Goal: Task Accomplishment & Management: Use online tool/utility

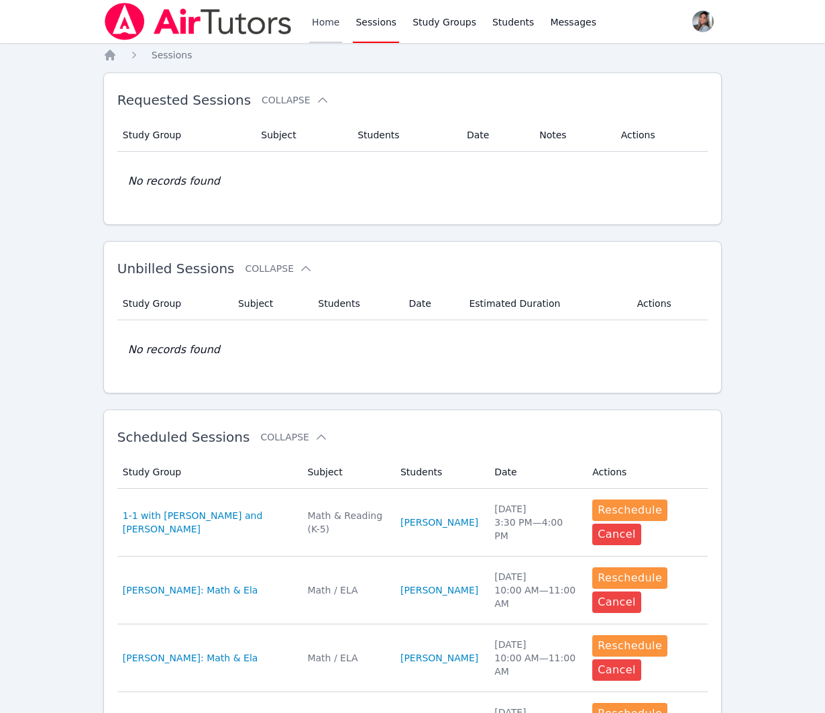
click at [328, 21] on link "Home" at bounding box center [325, 21] width 33 height 43
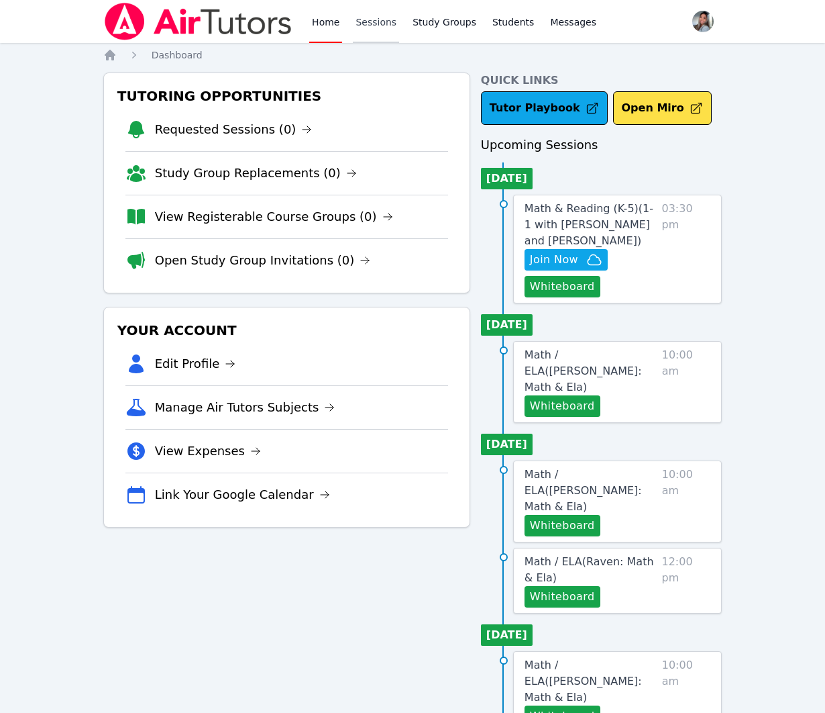
click at [392, 21] on link "Sessions" at bounding box center [376, 21] width 46 height 43
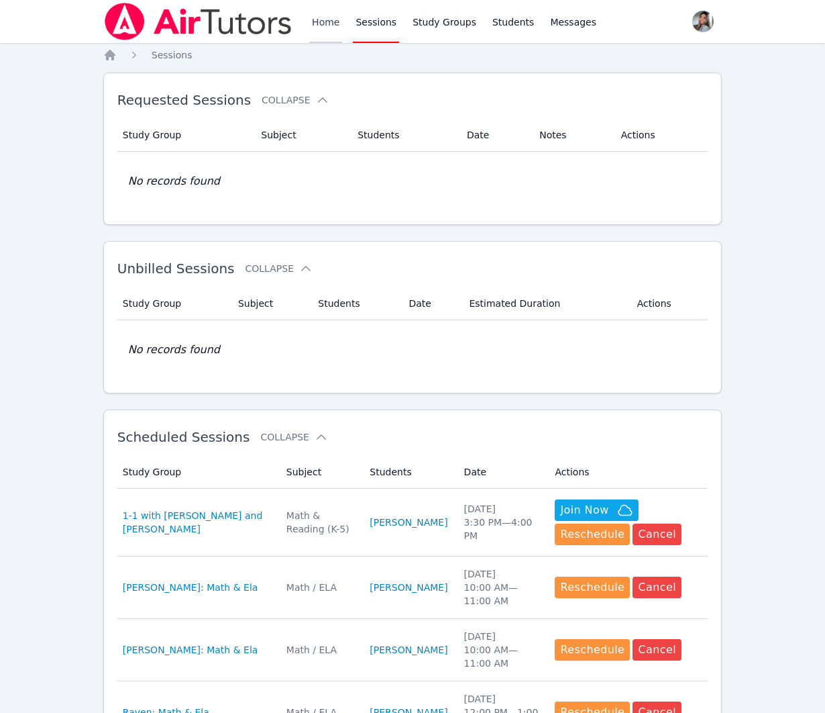
click at [317, 17] on link "Home" at bounding box center [325, 21] width 33 height 43
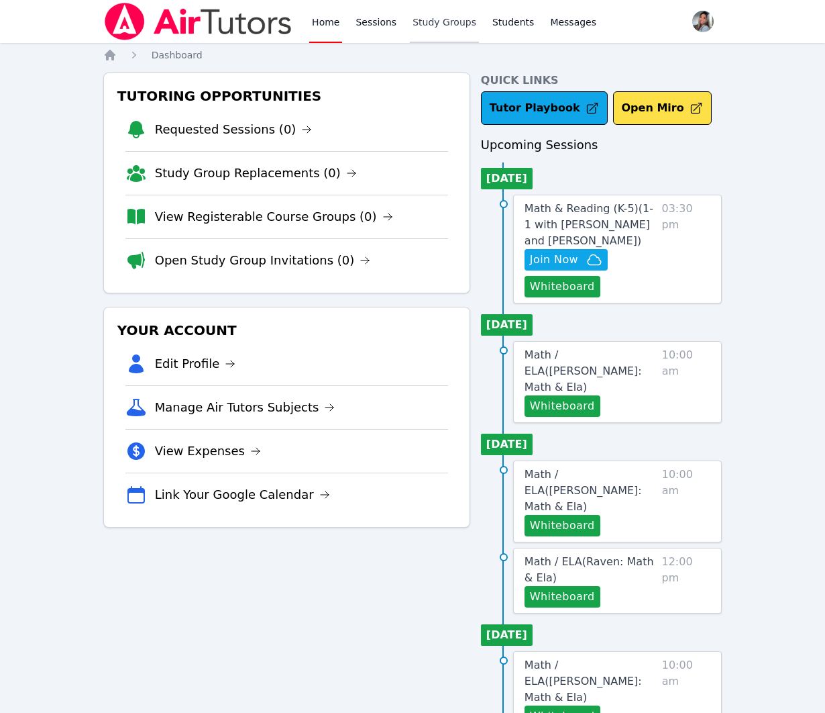
click at [450, 25] on link "Study Groups" at bounding box center [444, 21] width 69 height 43
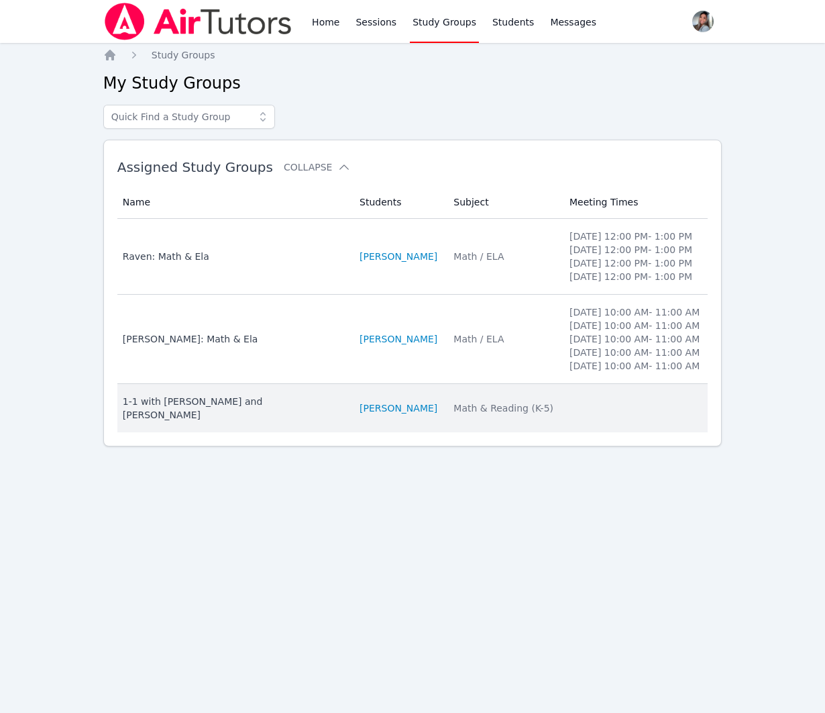
click at [479, 415] on div "Math & Reading (K-5)" at bounding box center [504, 407] width 100 height 13
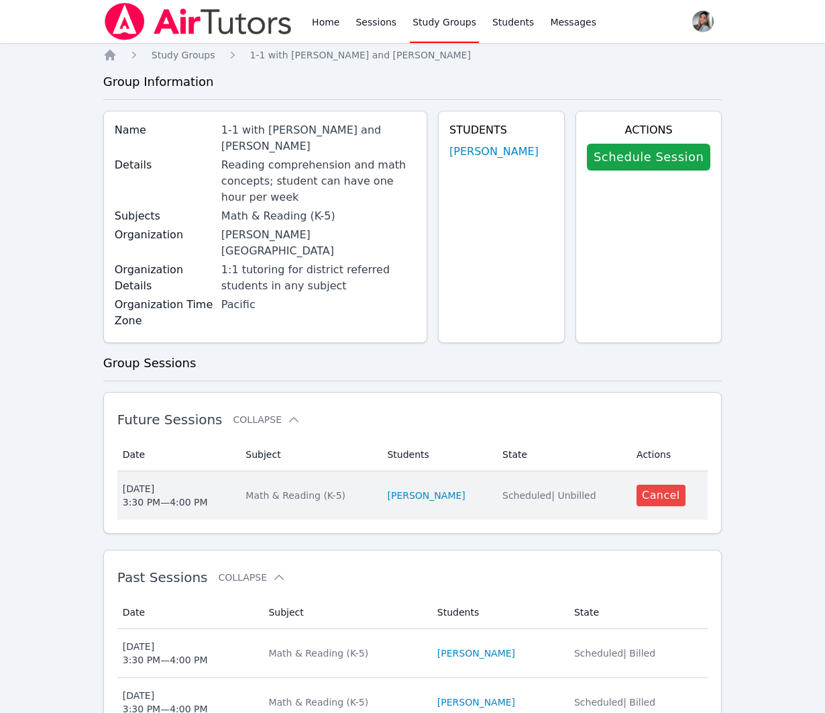
scroll to position [54, 0]
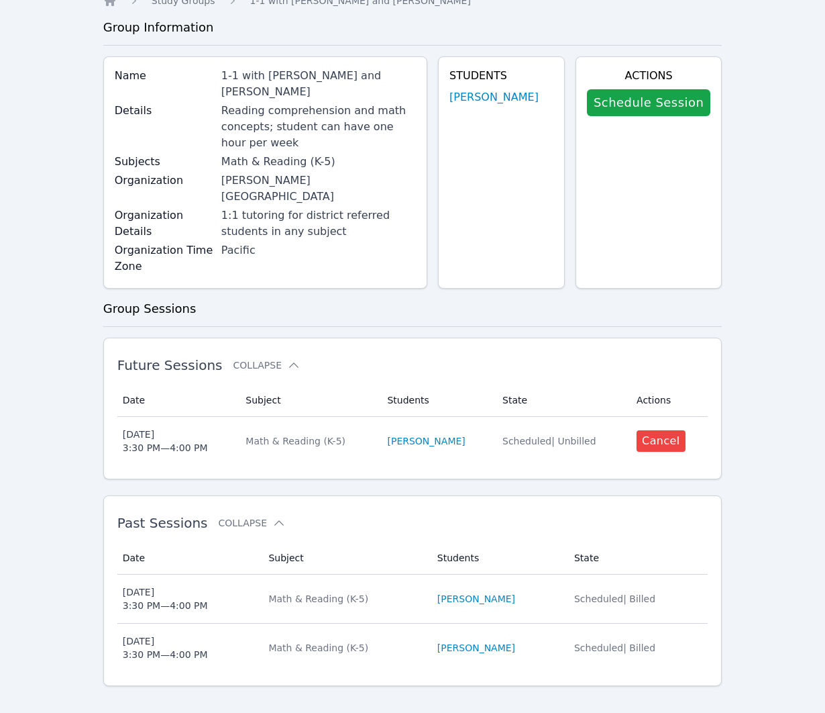
click at [392, 593] on td "Subject Math & Reading (K-5)" at bounding box center [344, 598] width 168 height 49
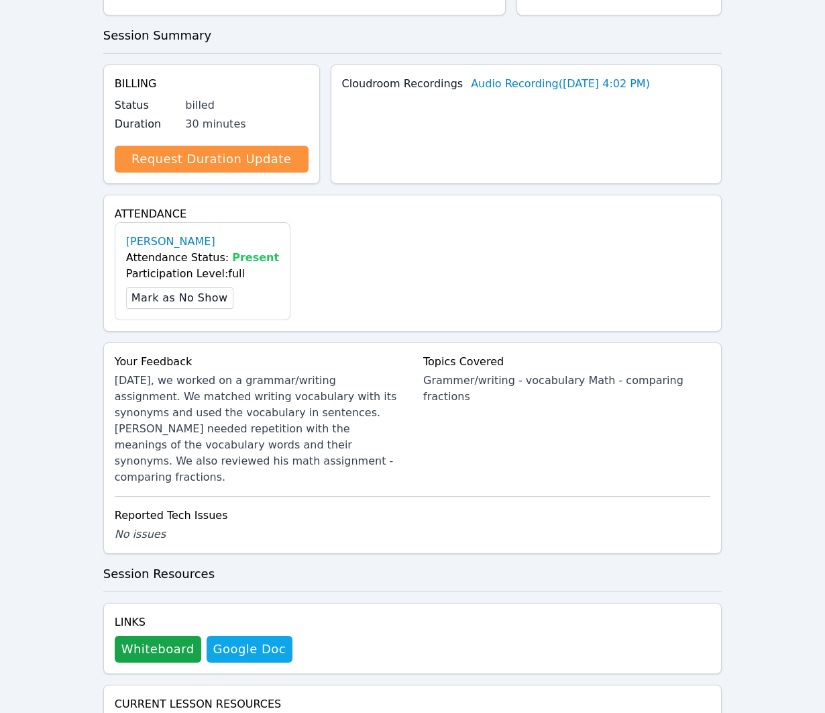
scroll to position [366, 0]
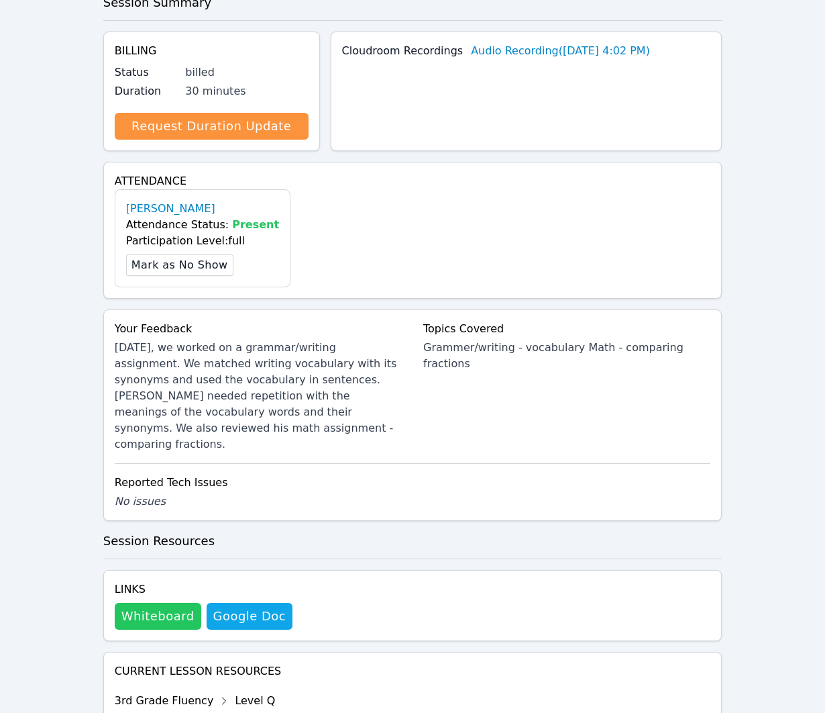
click at [171, 604] on button "Whiteboard" at bounding box center [158, 615] width 87 height 27
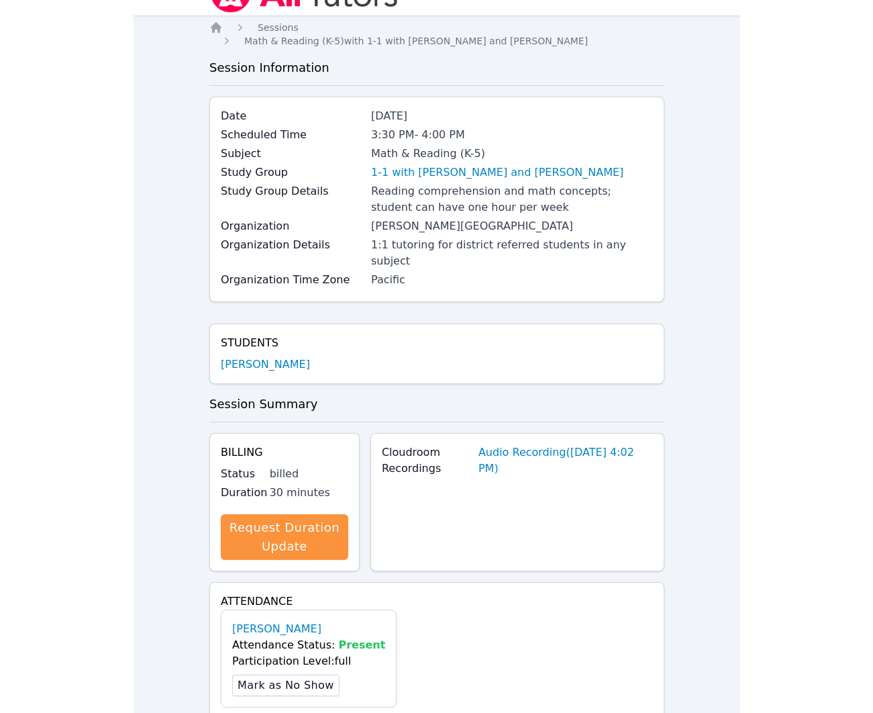
scroll to position [0, 0]
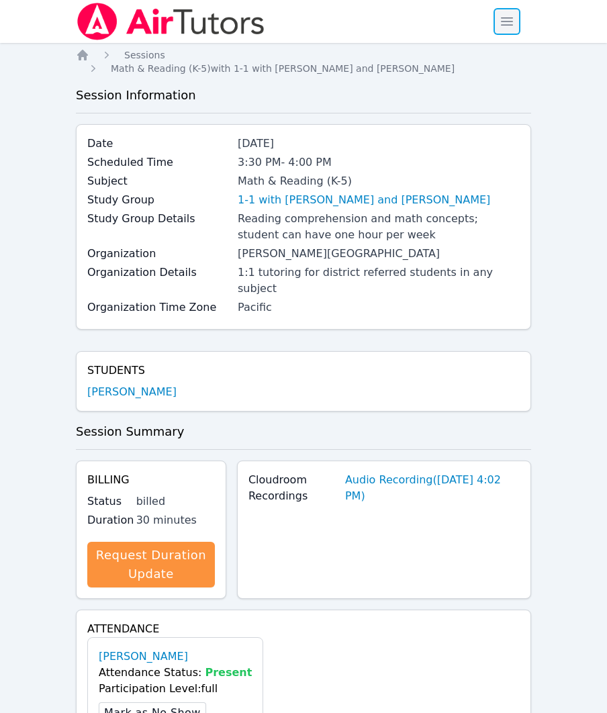
click at [509, 17] on span "button" at bounding box center [507, 22] width 30 height 30
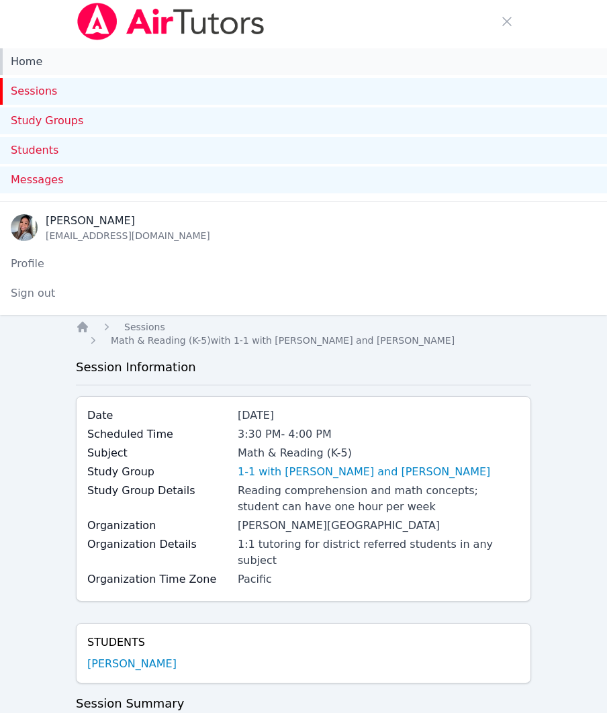
click at [231, 60] on link "Home" at bounding box center [303, 61] width 607 height 27
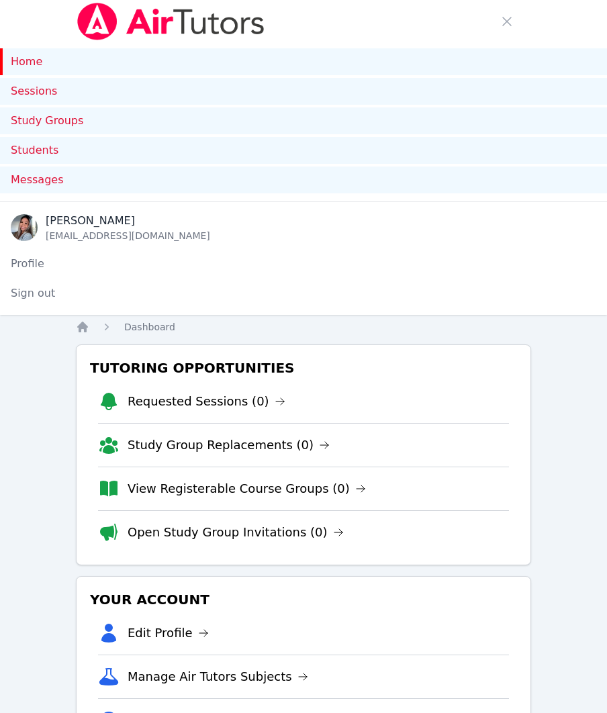
click at [231, 60] on link "Home" at bounding box center [303, 61] width 607 height 27
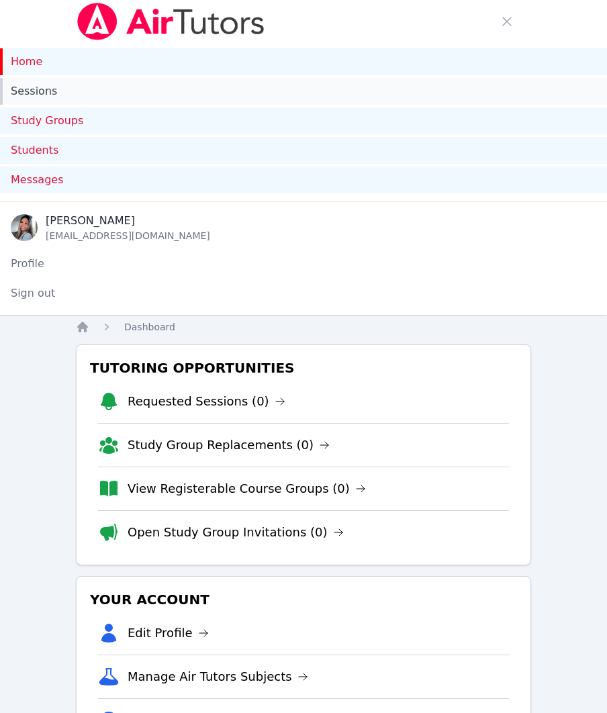
click at [217, 86] on link "Sessions" at bounding box center [303, 91] width 607 height 27
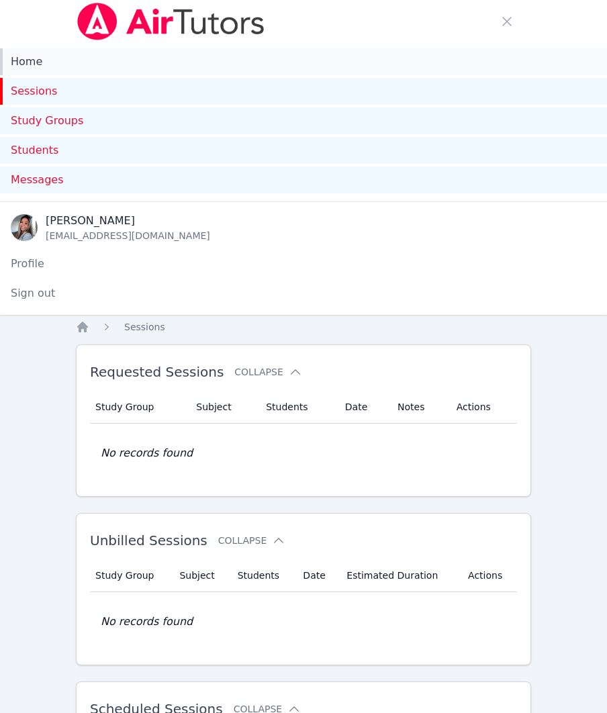
click at [58, 62] on link "Home" at bounding box center [303, 61] width 607 height 27
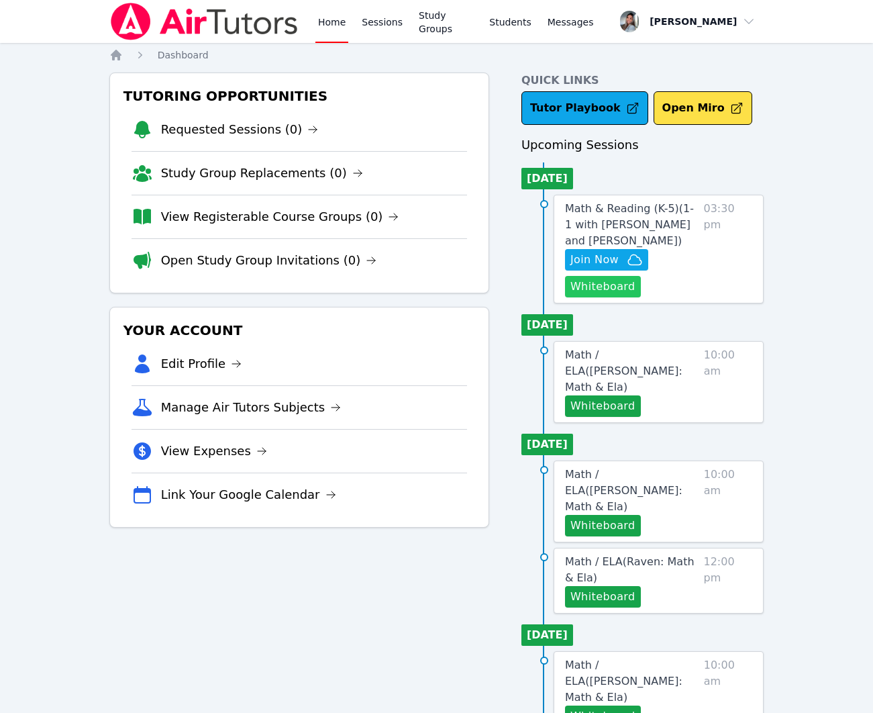
click at [605, 297] on button "Whiteboard" at bounding box center [603, 286] width 76 height 21
click at [580, 217] on link "Math & Reading (K-5) ( 1-1 with Matias Cardenas Pimentel and Gabriella Aguilar )" at bounding box center [632, 225] width 134 height 48
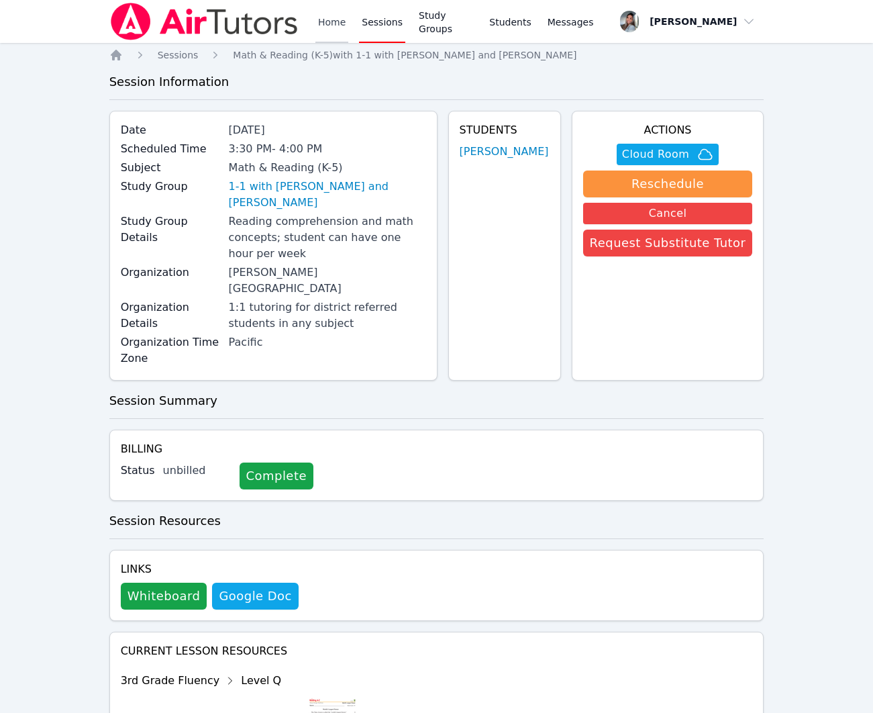
click at [336, 20] on link "Home" at bounding box center [331, 21] width 33 height 43
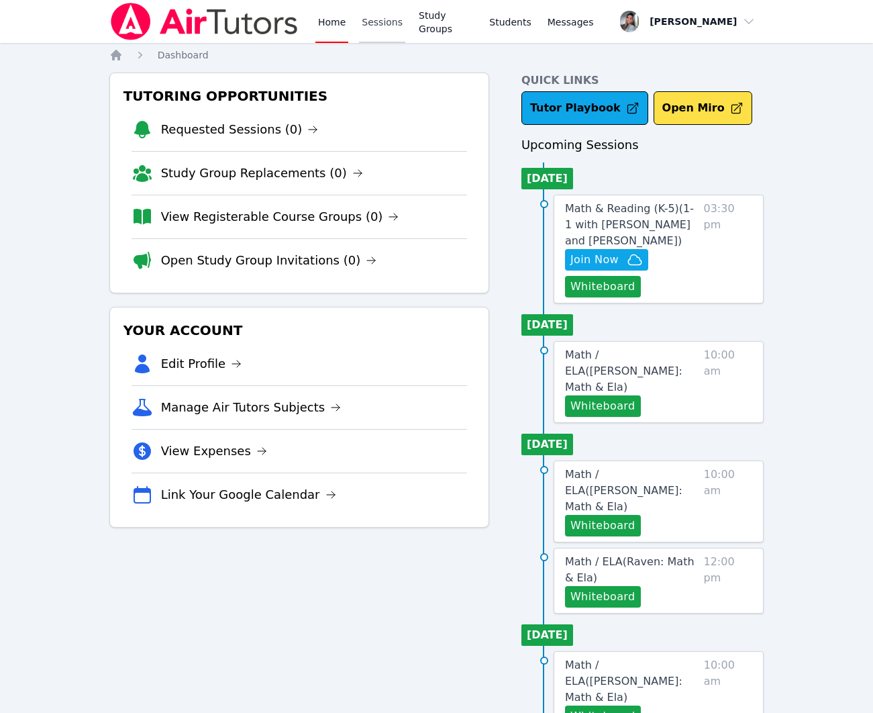
click at [374, 28] on link "Sessions" at bounding box center [382, 21] width 46 height 43
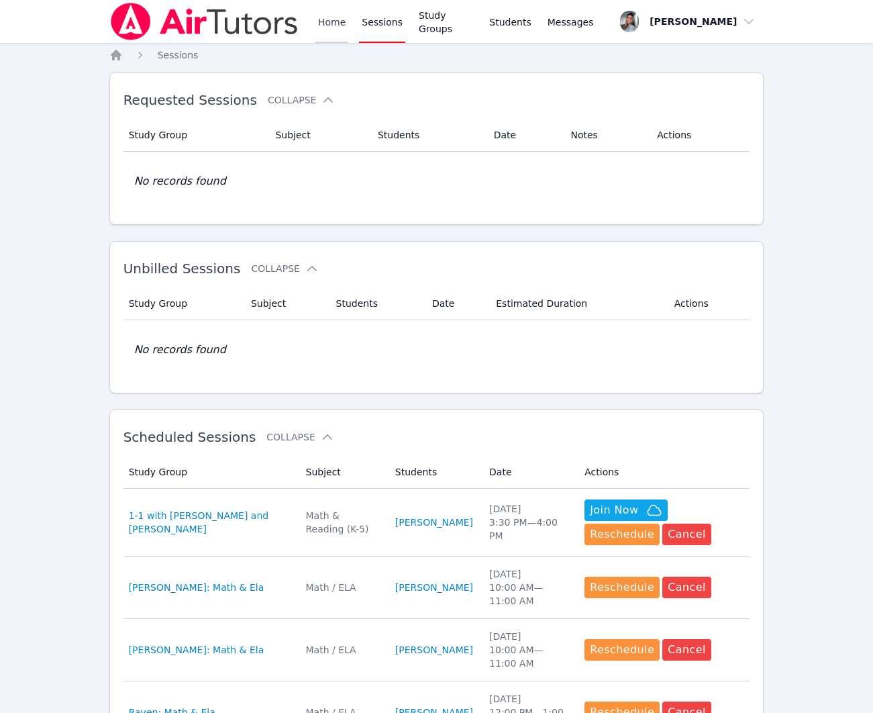
click at [324, 25] on link "Home" at bounding box center [331, 21] width 33 height 43
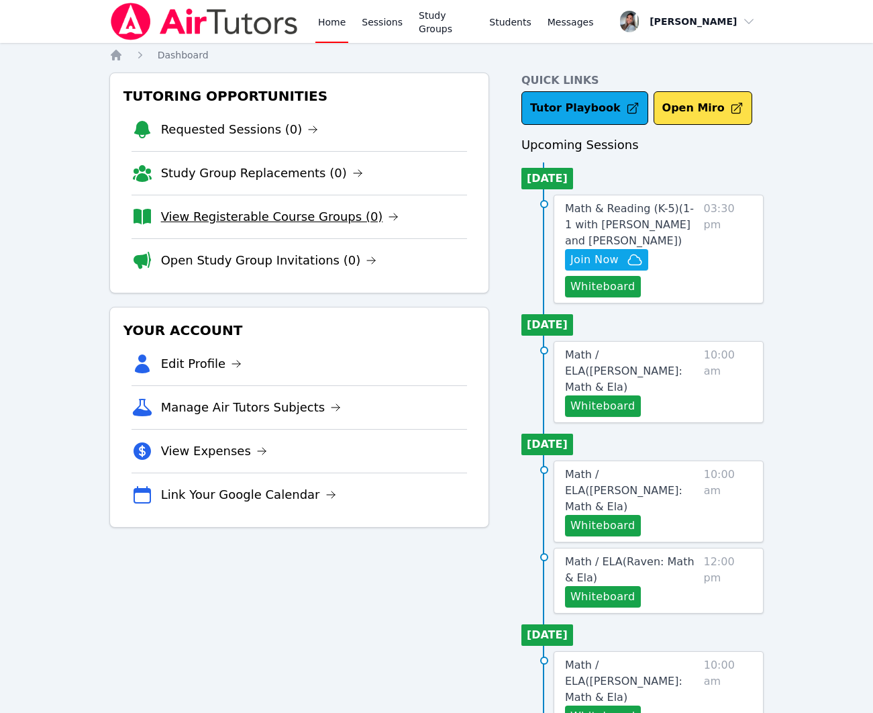
click at [266, 223] on link "View Registerable Course Groups (0)" at bounding box center [280, 216] width 238 height 19
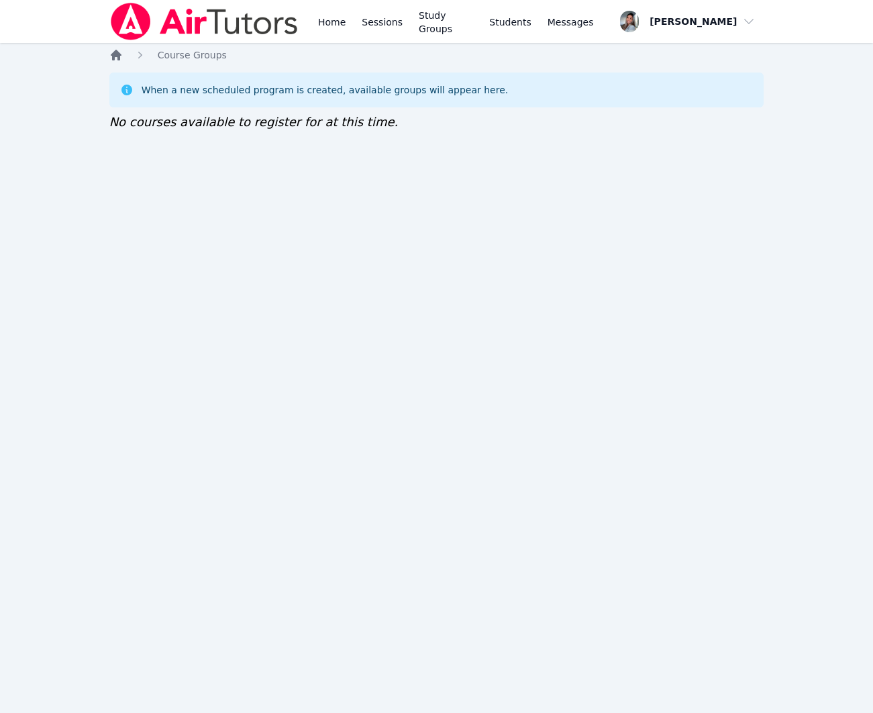
click at [113, 52] on icon "Breadcrumb" at bounding box center [116, 55] width 11 height 11
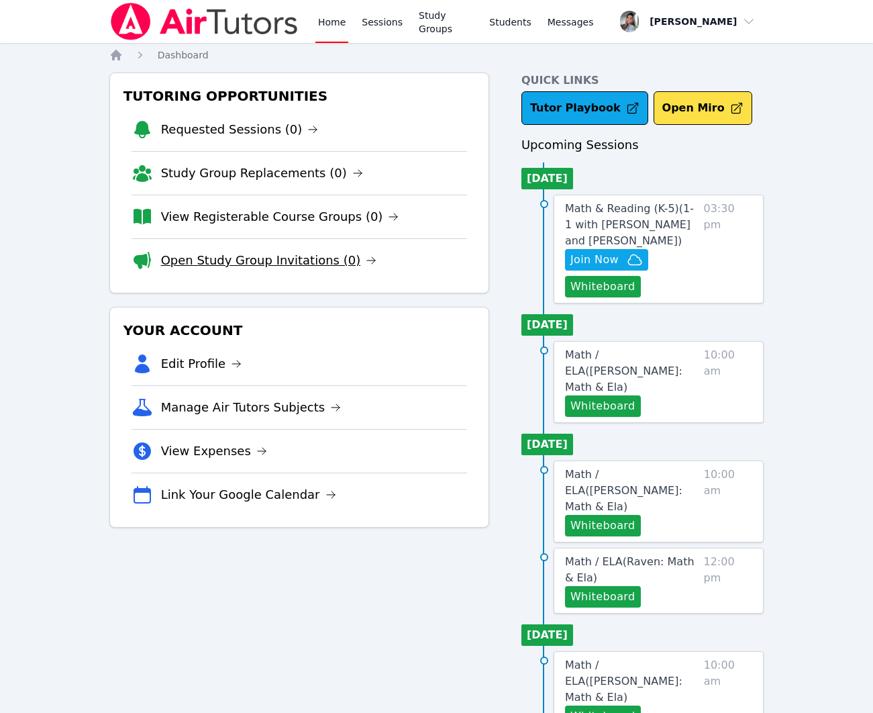
click at [286, 256] on link "Open Study Group Invitations (0)" at bounding box center [269, 260] width 216 height 19
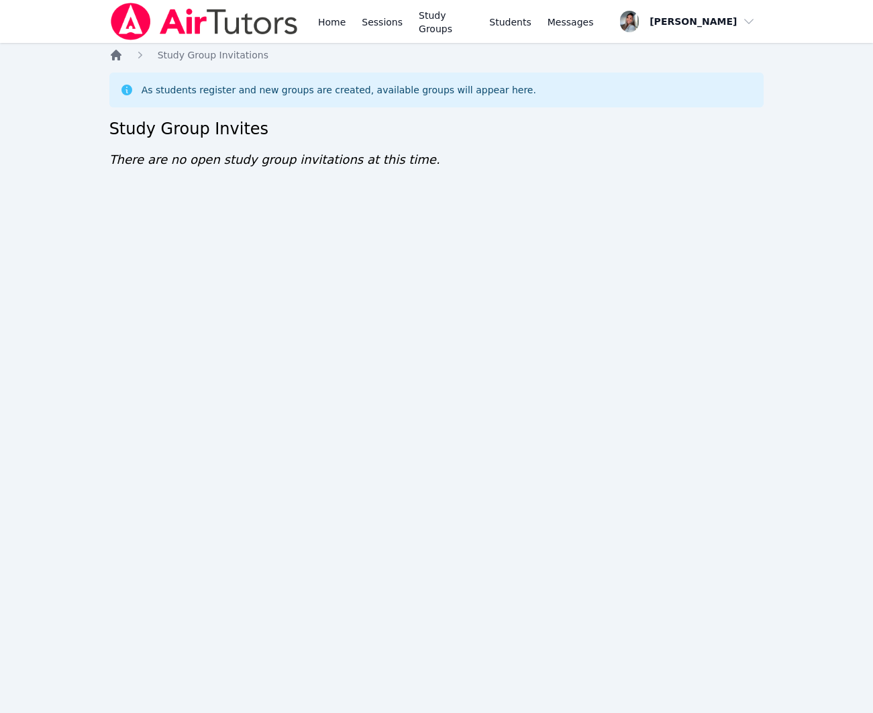
click at [113, 56] on icon "Breadcrumb" at bounding box center [116, 55] width 11 height 11
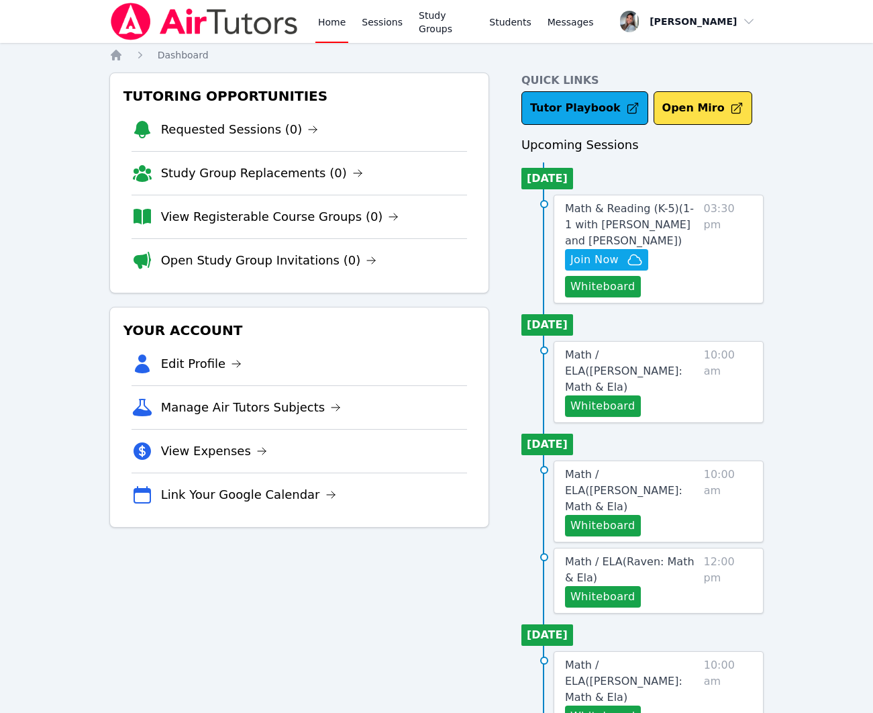
click at [166, 169] on link "Study Group Replacements (0)" at bounding box center [262, 173] width 202 height 19
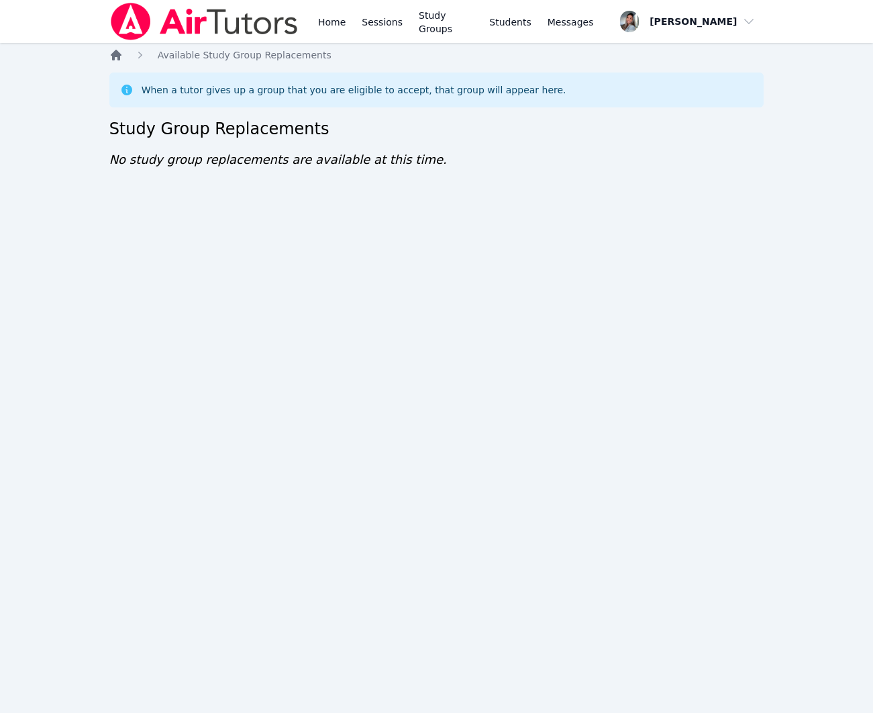
click at [115, 59] on icon "Breadcrumb" at bounding box center [115, 54] width 13 height 13
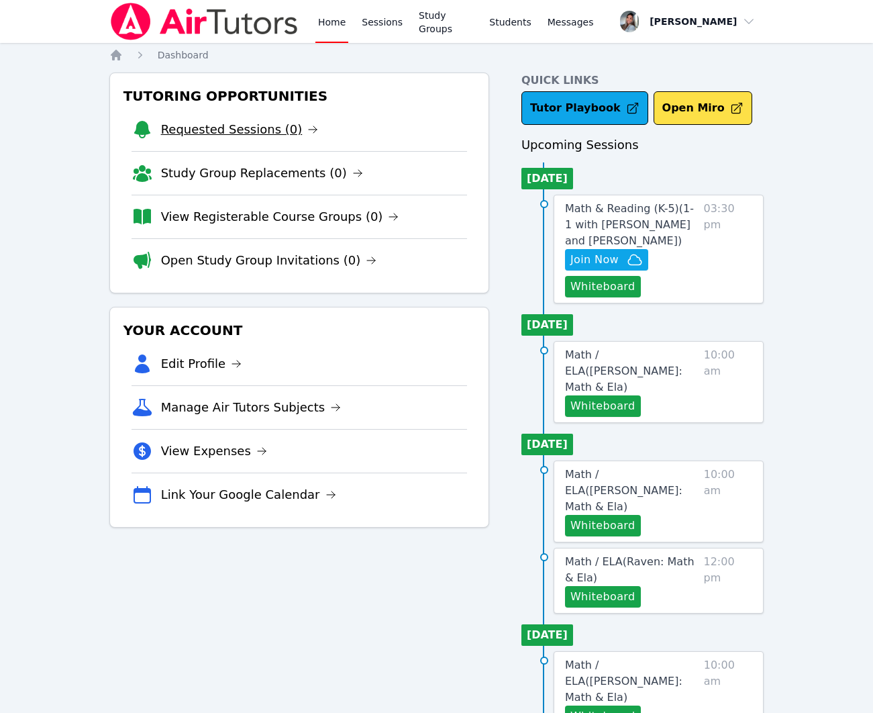
click at [182, 123] on link "Requested Sessions (0)" at bounding box center [240, 129] width 158 height 19
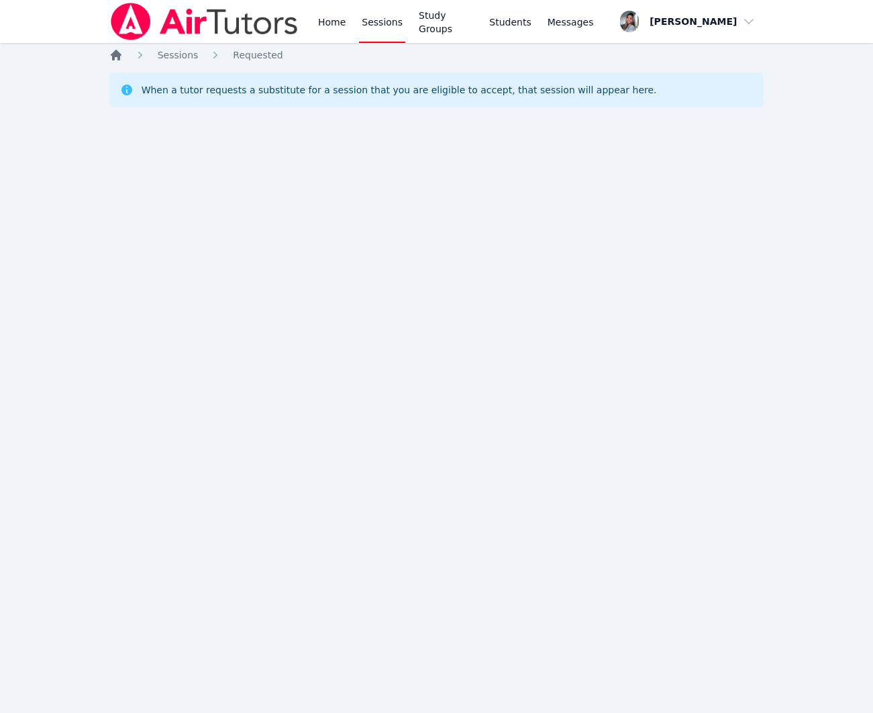
click at [119, 54] on icon "Breadcrumb" at bounding box center [116, 55] width 11 height 11
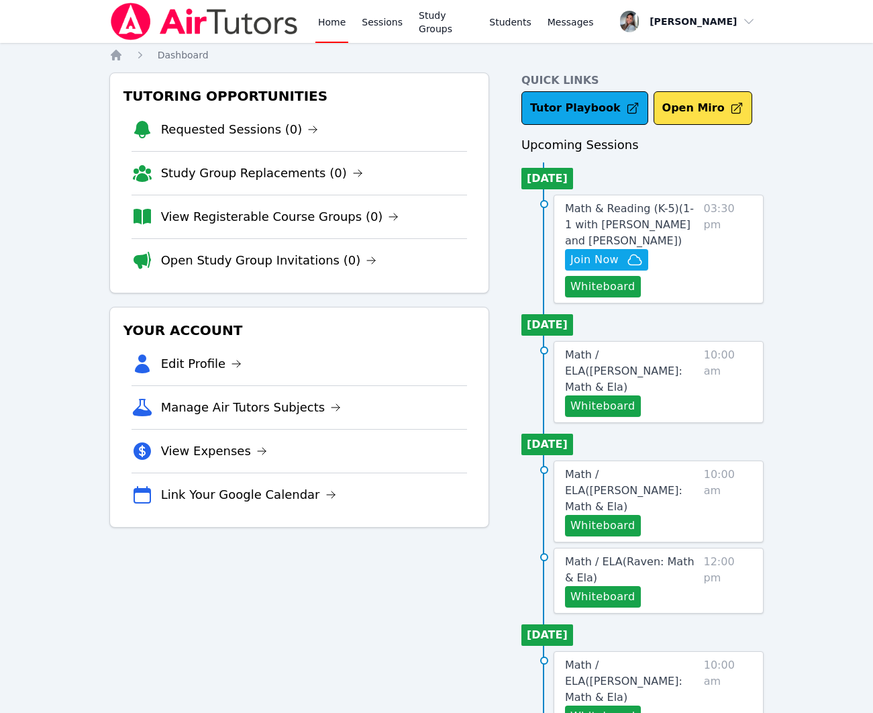
click at [143, 452] on icon at bounding box center [142, 451] width 4 height 7
click at [256, 449] on icon at bounding box center [261, 450] width 11 height 11
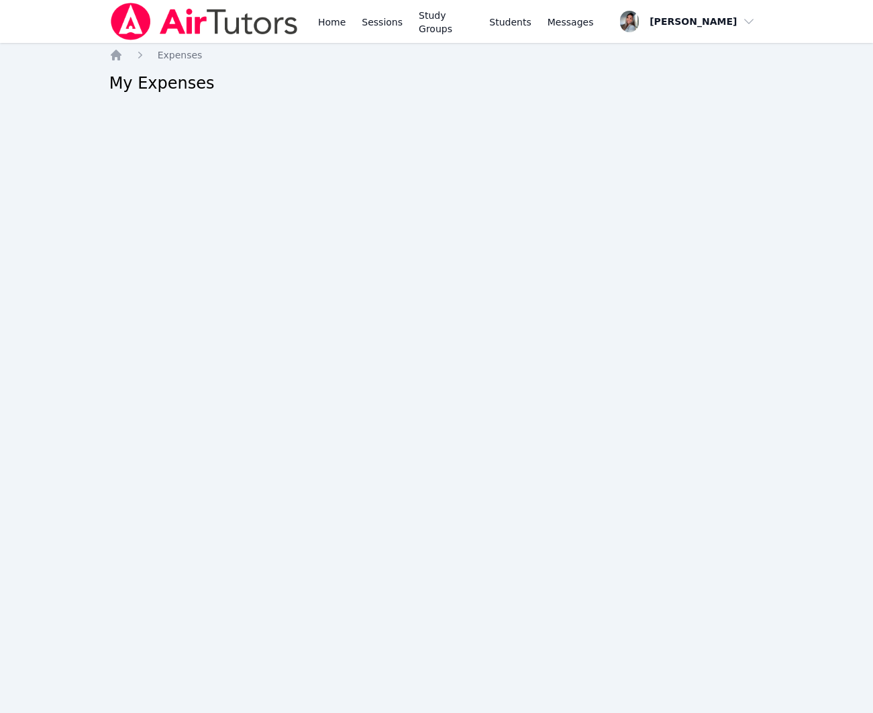
click at [110, 62] on div "Home Expenses My Expenses" at bounding box center [436, 89] width 655 height 83
click at [111, 58] on icon "Breadcrumb" at bounding box center [115, 54] width 13 height 13
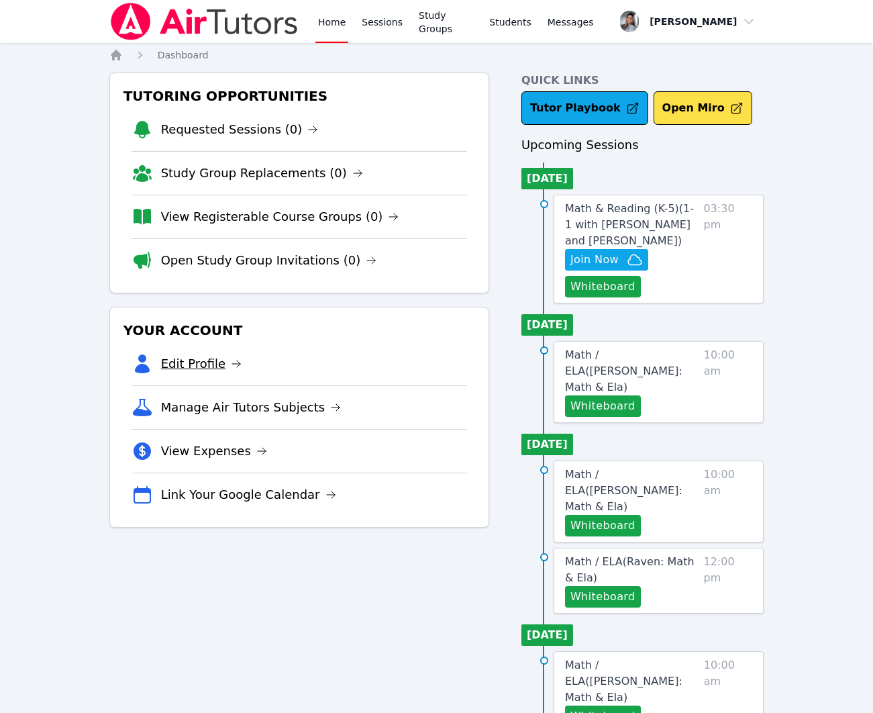
click at [191, 365] on link "Edit Profile" at bounding box center [201, 363] width 81 height 19
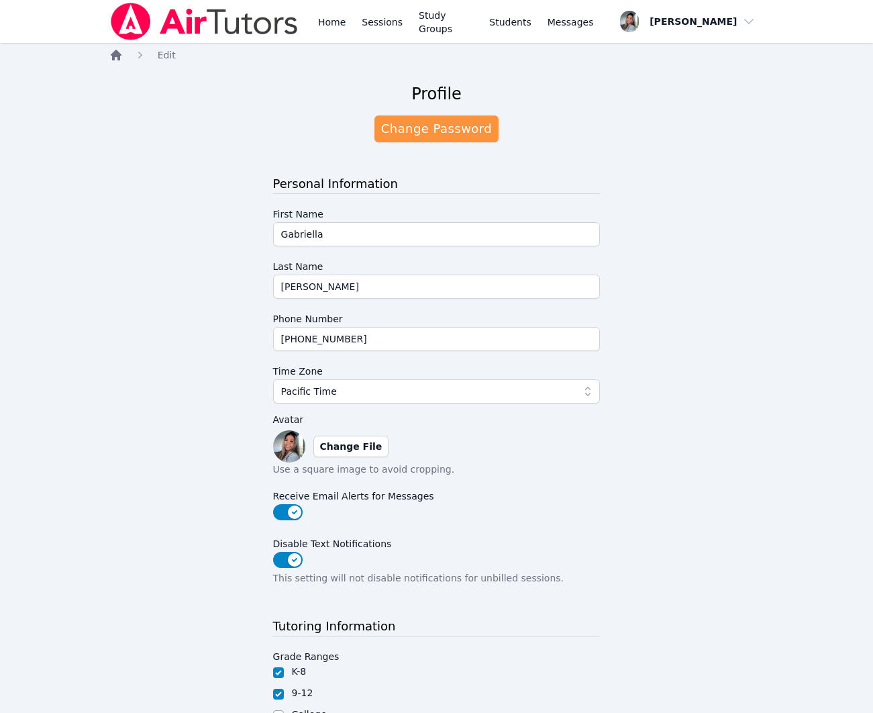
click at [115, 54] on icon "Breadcrumb" at bounding box center [116, 55] width 11 height 11
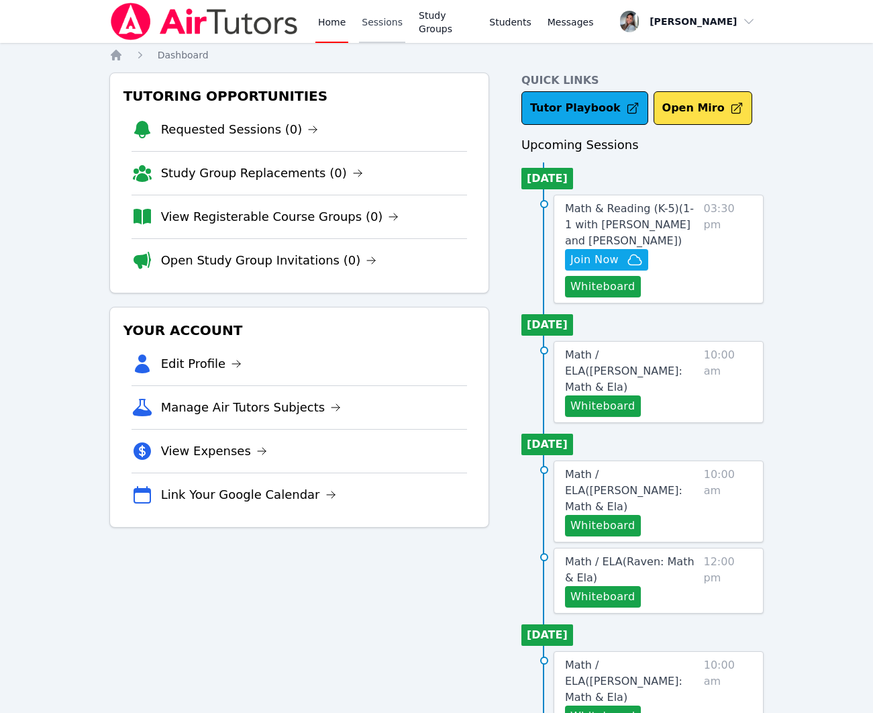
click at [384, 20] on link "Sessions" at bounding box center [382, 21] width 46 height 43
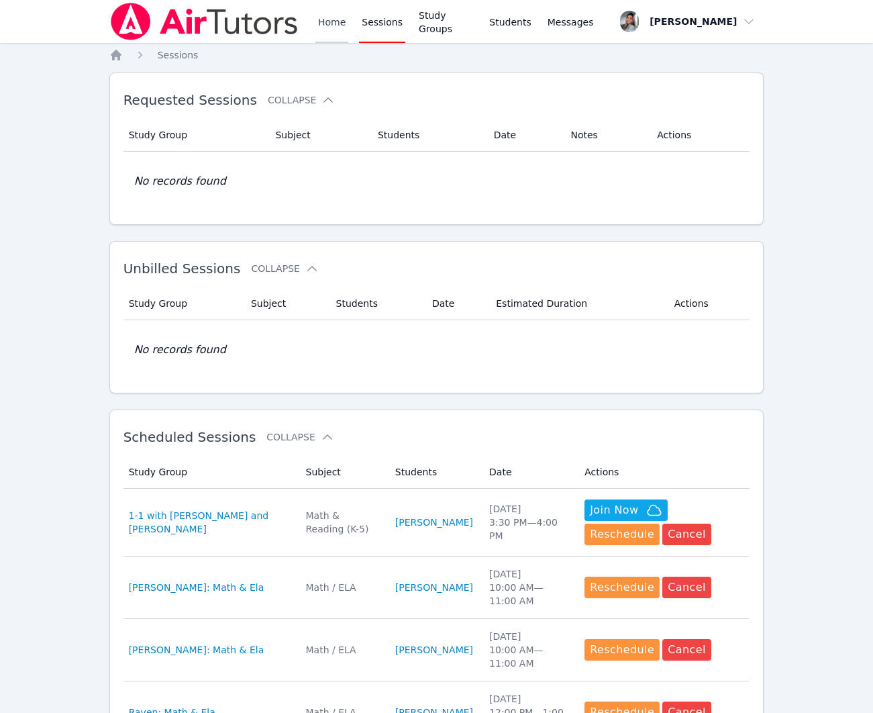
click at [326, 22] on link "Home" at bounding box center [331, 21] width 33 height 43
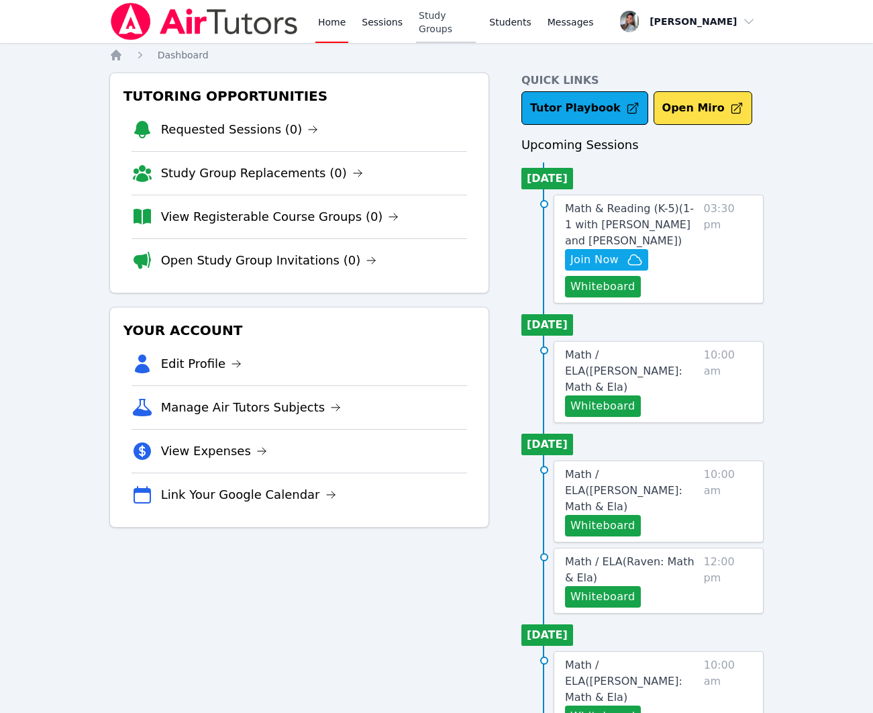
click at [446, 19] on link "Study Groups" at bounding box center [446, 21] width 60 height 43
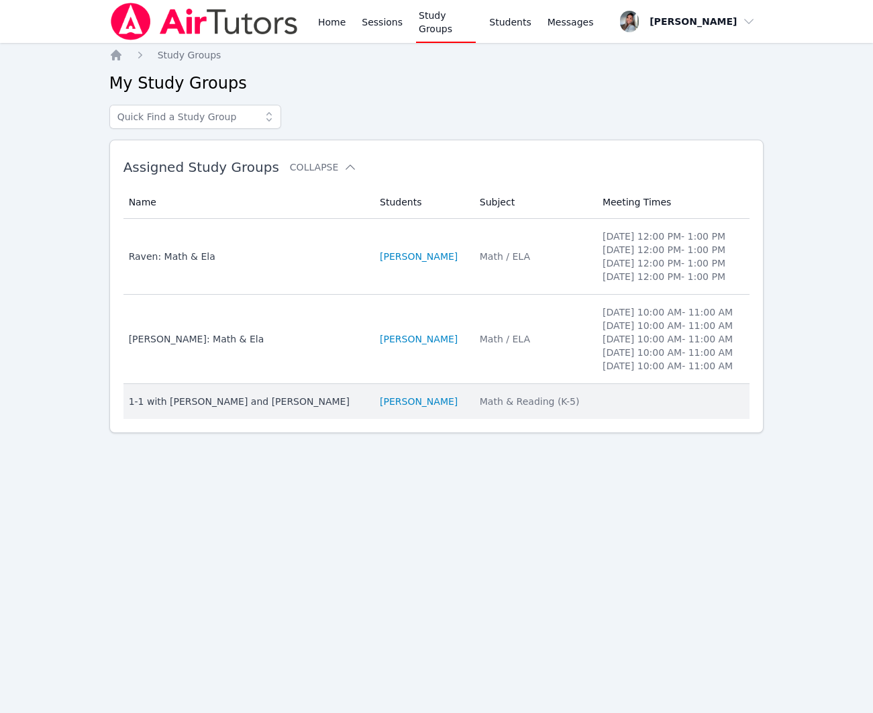
click at [628, 419] on td "Meeting Times" at bounding box center [671, 401] width 155 height 35
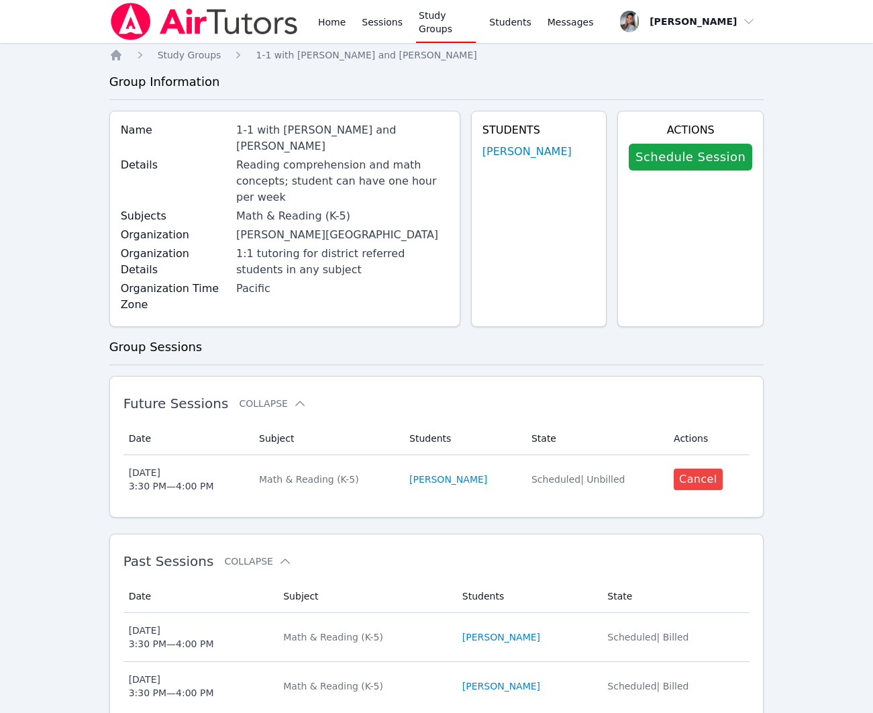
scroll to position [7, 0]
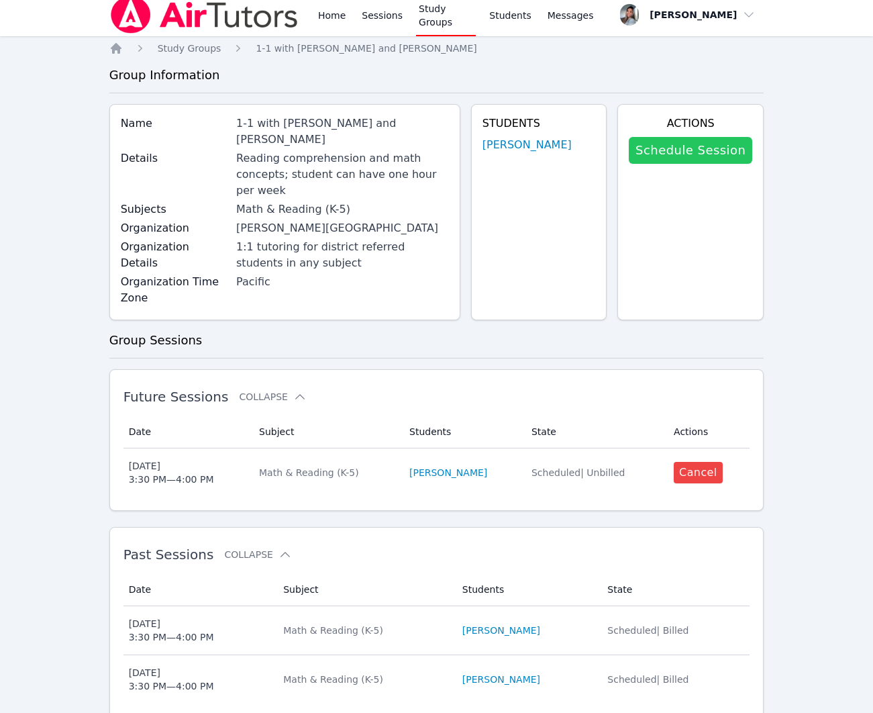
click at [698, 148] on link "Schedule Session" at bounding box center [690, 150] width 123 height 27
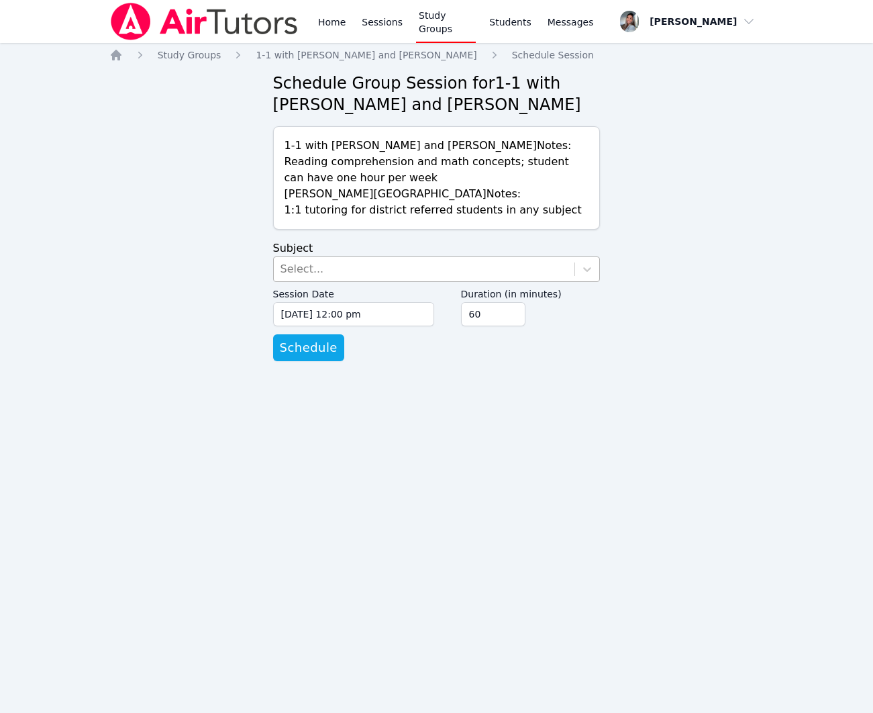
click at [385, 281] on div "Select..." at bounding box center [424, 269] width 301 height 24
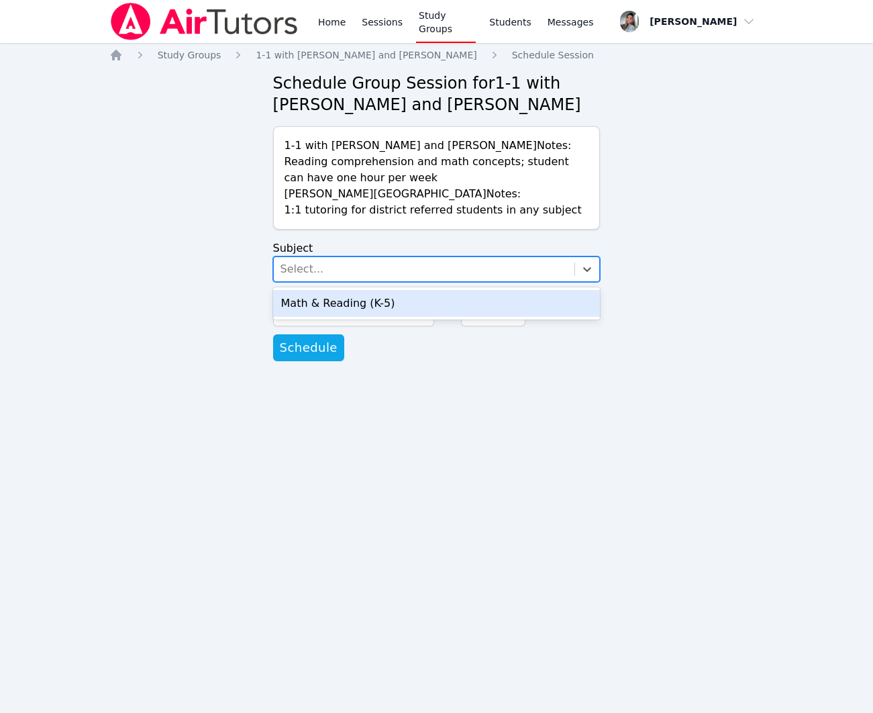
click at [401, 317] on div "Math & Reading (K-5)" at bounding box center [436, 303] width 327 height 27
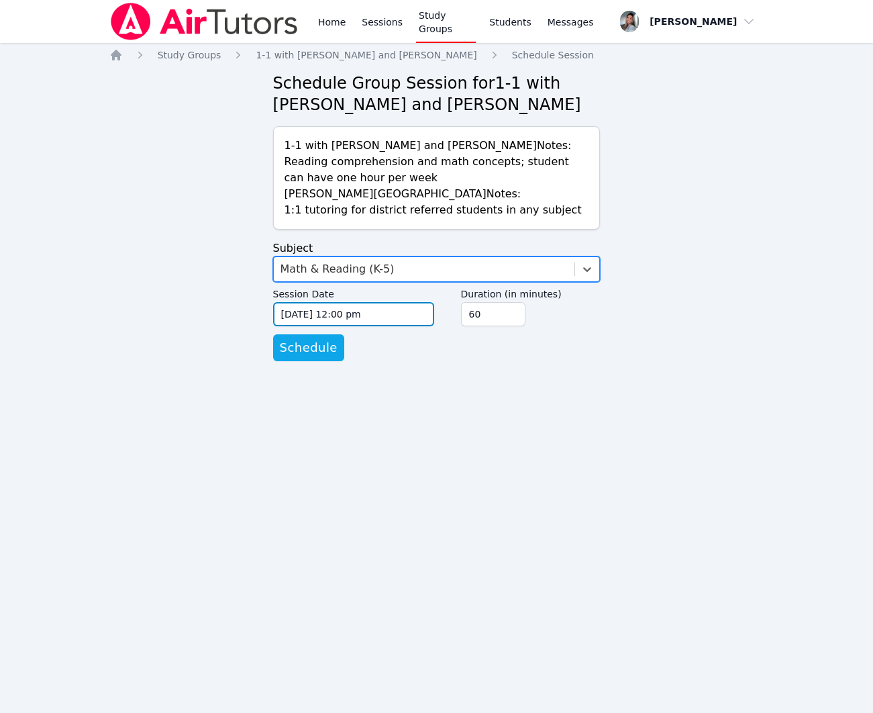
click at [426, 326] on input "[DATE] 12:00 pm" at bounding box center [353, 314] width 161 height 24
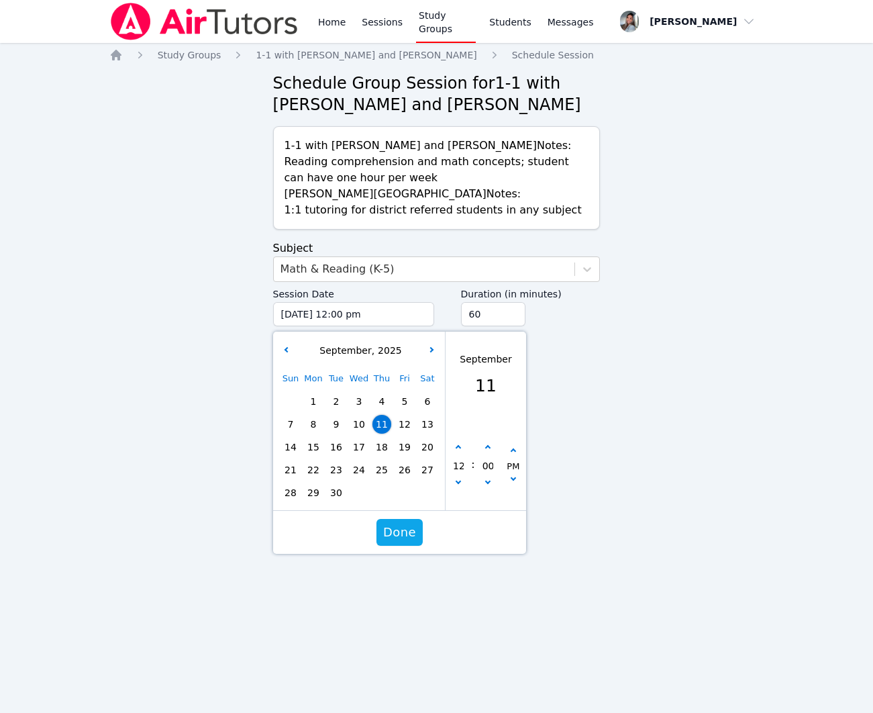
click at [337, 456] on span "16" at bounding box center [336, 446] width 19 height 19
click at [460, 454] on button "button" at bounding box center [458, 447] width 13 height 13
type input "[DATE] 01:00 pm"
type input "01"
click at [460, 454] on button "button" at bounding box center [458, 447] width 13 height 13
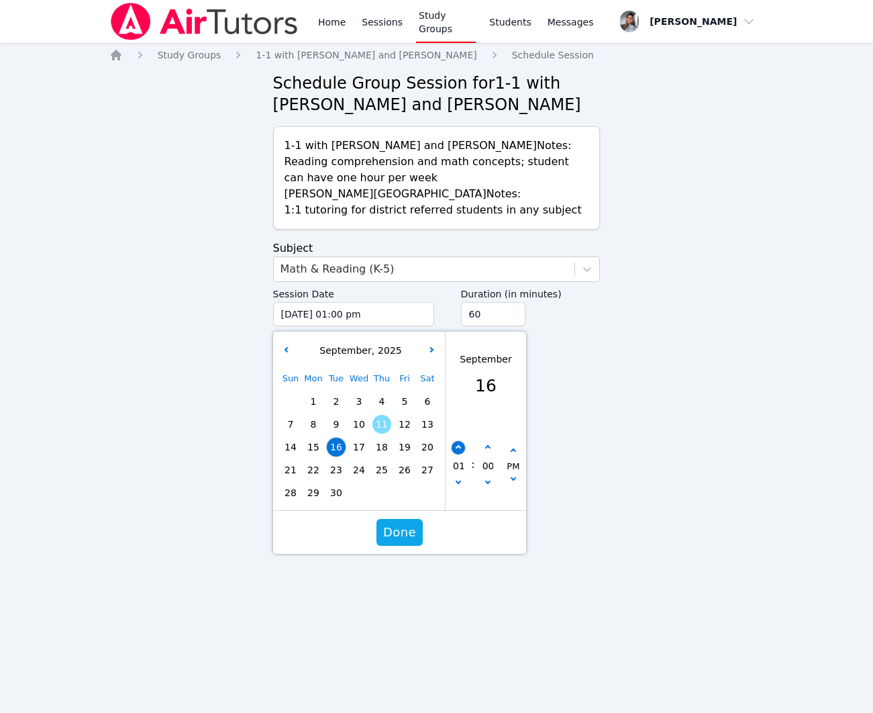
type input "[DATE] 02:00 pm"
type input "02"
click at [460, 454] on button "button" at bounding box center [458, 447] width 13 height 13
type input "[DATE] 03:00 pm"
type input "03"
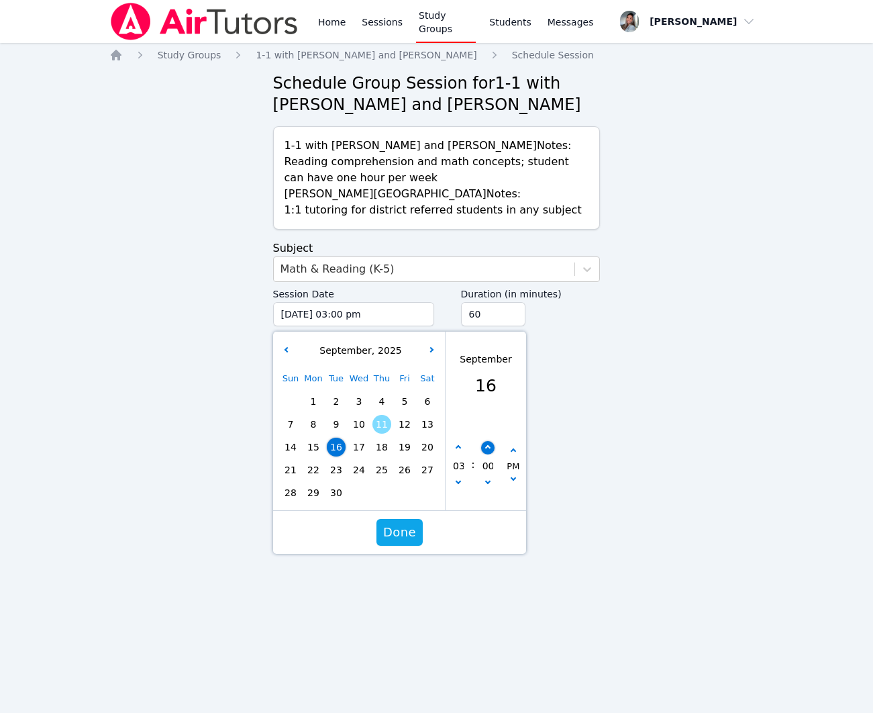
click at [489, 450] on icon "button" at bounding box center [486, 447] width 5 height 5
type input "[DATE] 03:05 pm"
type input "05"
click at [489, 450] on icon "button" at bounding box center [486, 447] width 5 height 5
type input "[DATE] 03:10 pm"
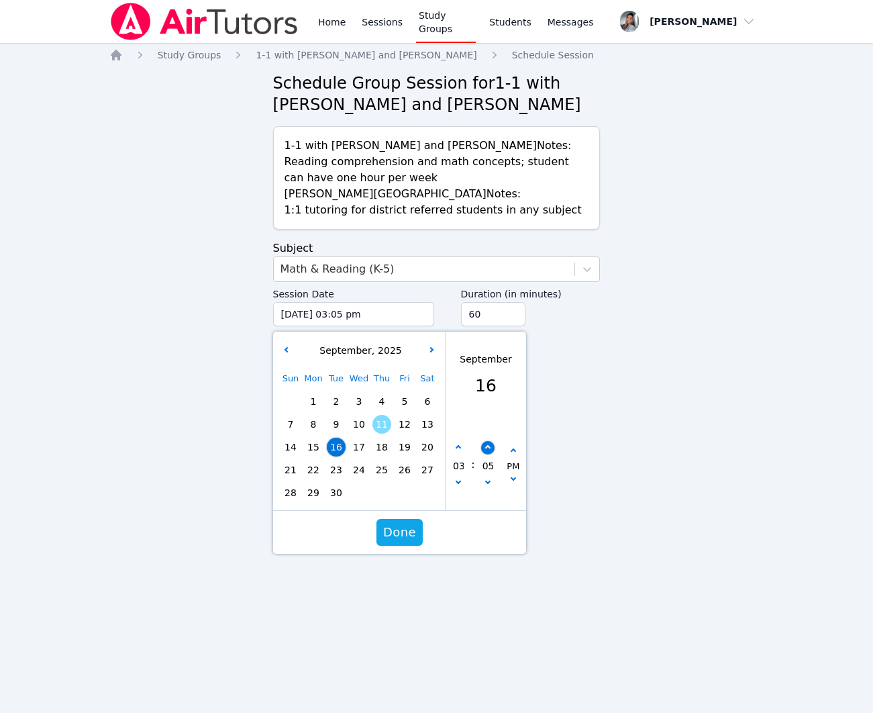
type input "10"
click at [489, 450] on icon "button" at bounding box center [486, 447] width 5 height 5
type input "[DATE] 03:15 pm"
type input "15"
click at [489, 450] on icon "button" at bounding box center [486, 447] width 5 height 5
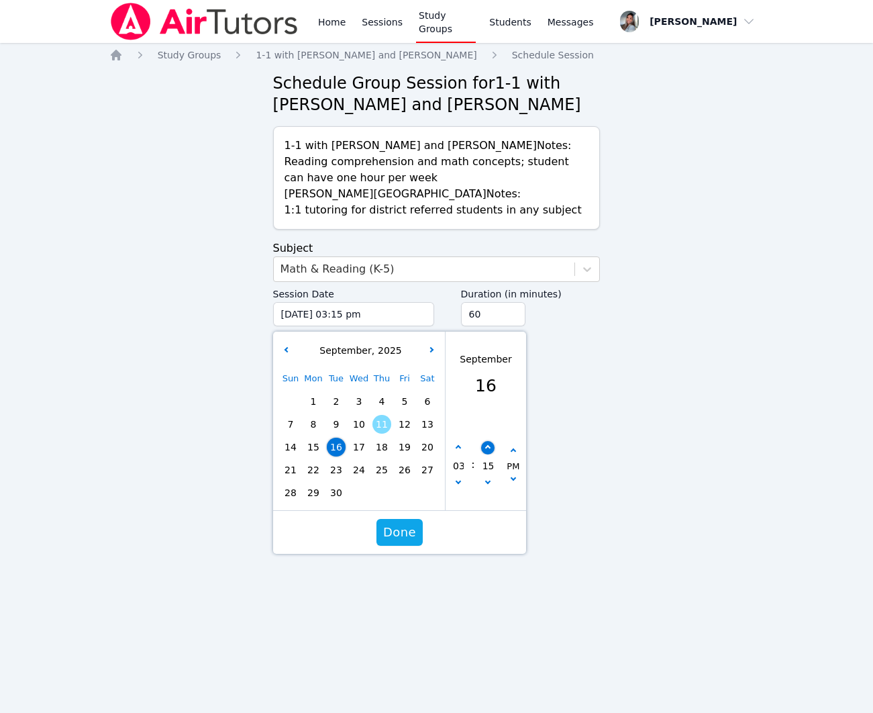
type input "[DATE] 03:20 pm"
type input "20"
click at [489, 450] on icon "button" at bounding box center [486, 447] width 5 height 5
type input "[DATE] 03:25 pm"
type input "25"
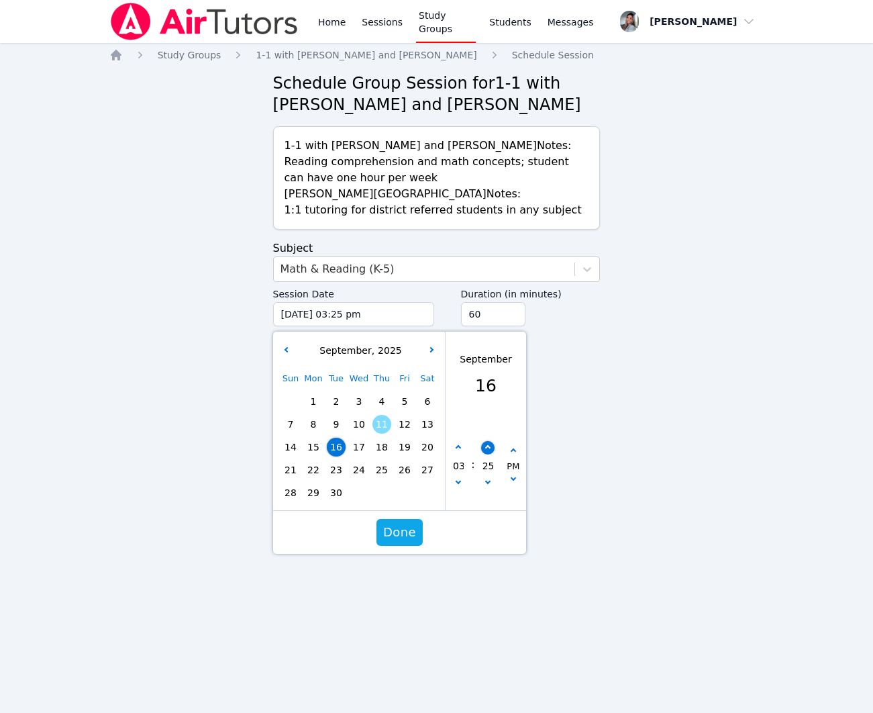
click at [489, 450] on icon "button" at bounding box center [486, 447] width 5 height 5
type input "[DATE] 03:30 pm"
type input "30"
click at [513, 326] on input "45" at bounding box center [493, 314] width 64 height 24
type input "30"
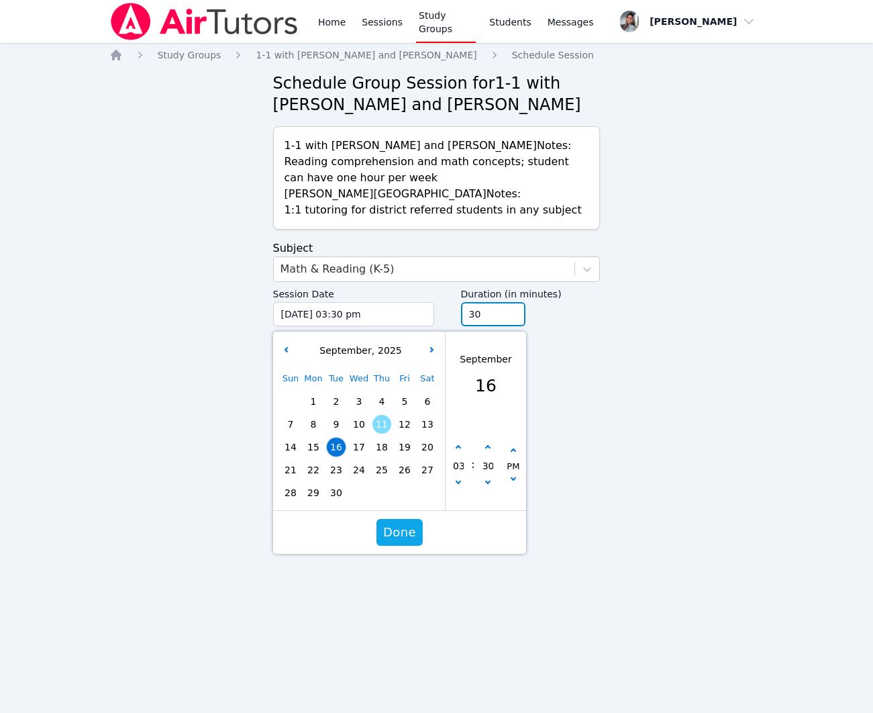
click at [513, 326] on input "30" at bounding box center [493, 314] width 64 height 24
click at [541, 334] on div "Session Date [DATE] 03:30 pm [DATE] 3:30 pm [DATE] Sun Mon Tue Wed Thu Fri Sat …" at bounding box center [436, 308] width 327 height 52
click at [399, 541] on span "Done" at bounding box center [398, 532] width 33 height 19
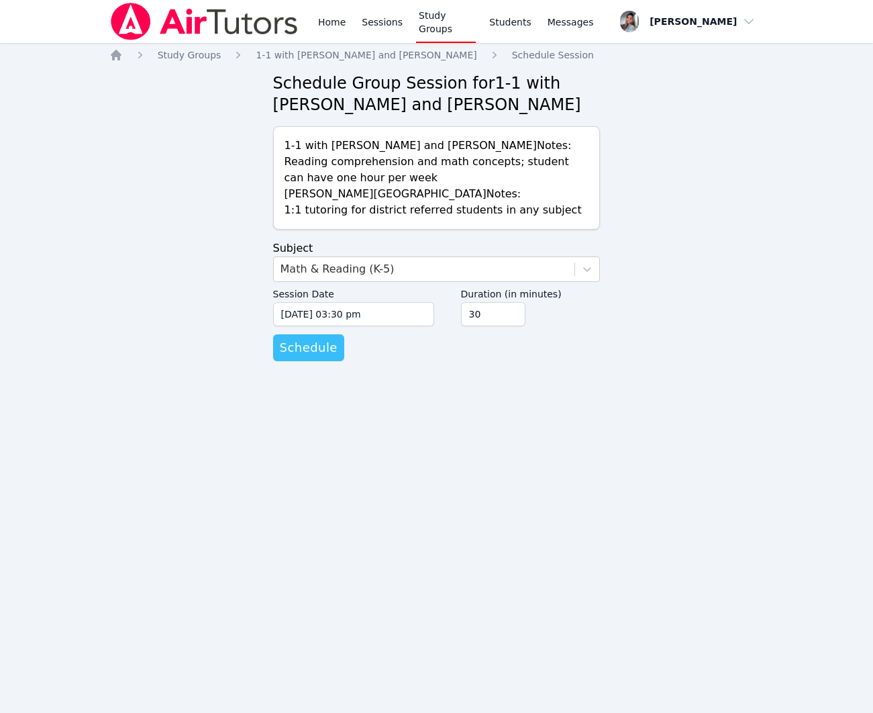
click at [294, 357] on span "Schedule" at bounding box center [309, 347] width 58 height 19
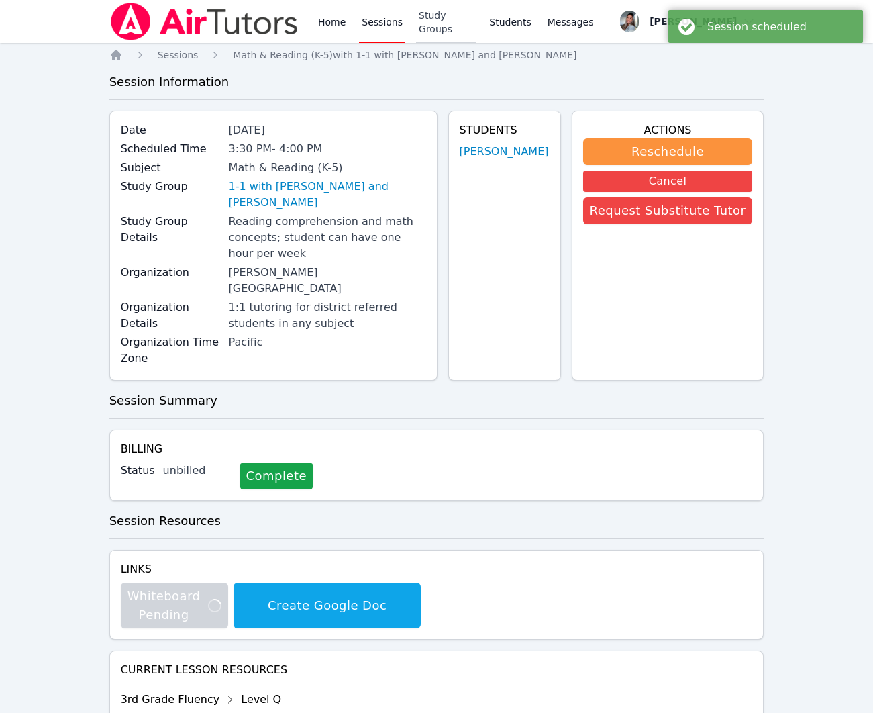
click at [446, 24] on link "Study Groups" at bounding box center [446, 21] width 60 height 43
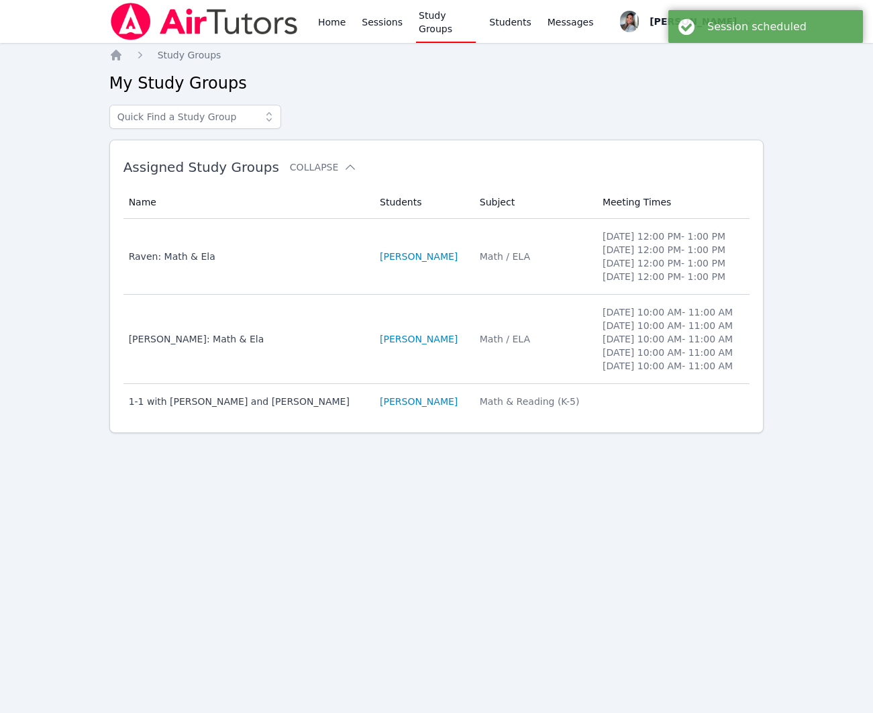
click at [458, 408] on link "[PERSON_NAME]" at bounding box center [419, 400] width 78 height 13
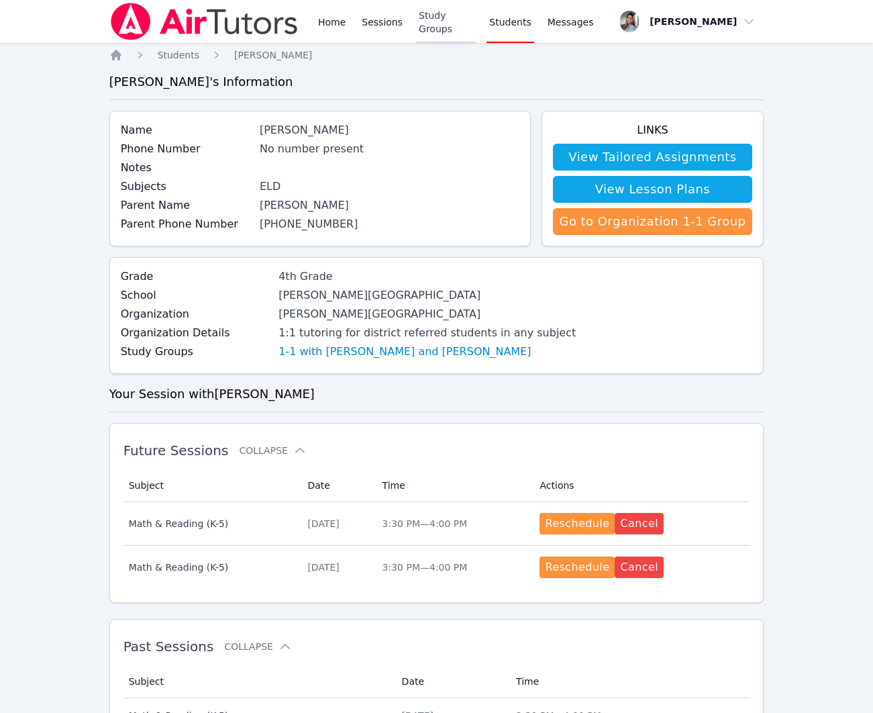
click at [423, 23] on link "Study Groups" at bounding box center [446, 21] width 60 height 43
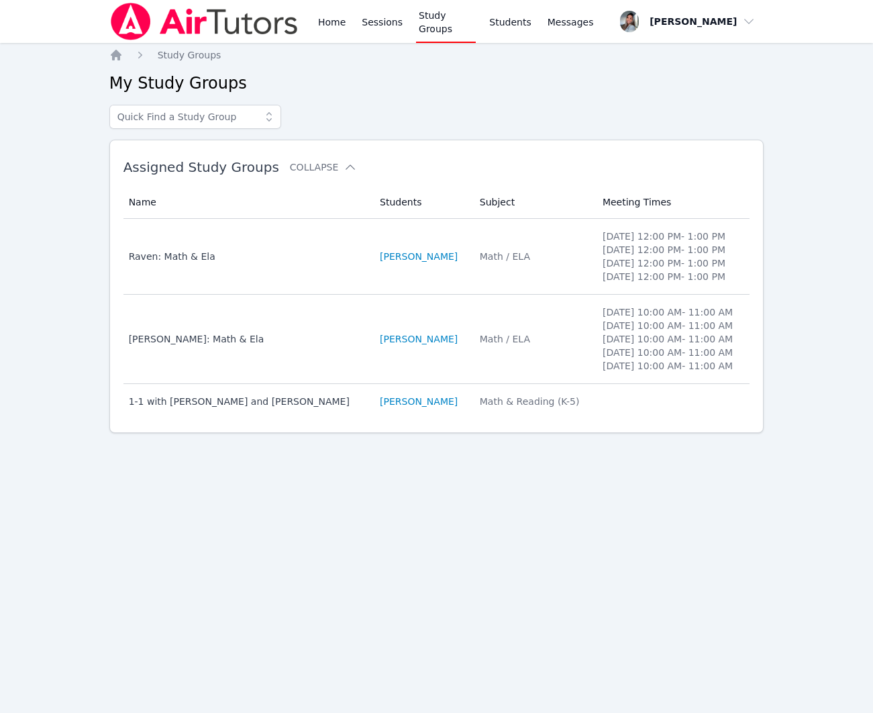
click at [352, 19] on div "Home Sessions Study Groups Students Messages" at bounding box center [455, 21] width 280 height 43
click at [378, 12] on link "Sessions" at bounding box center [382, 21] width 46 height 43
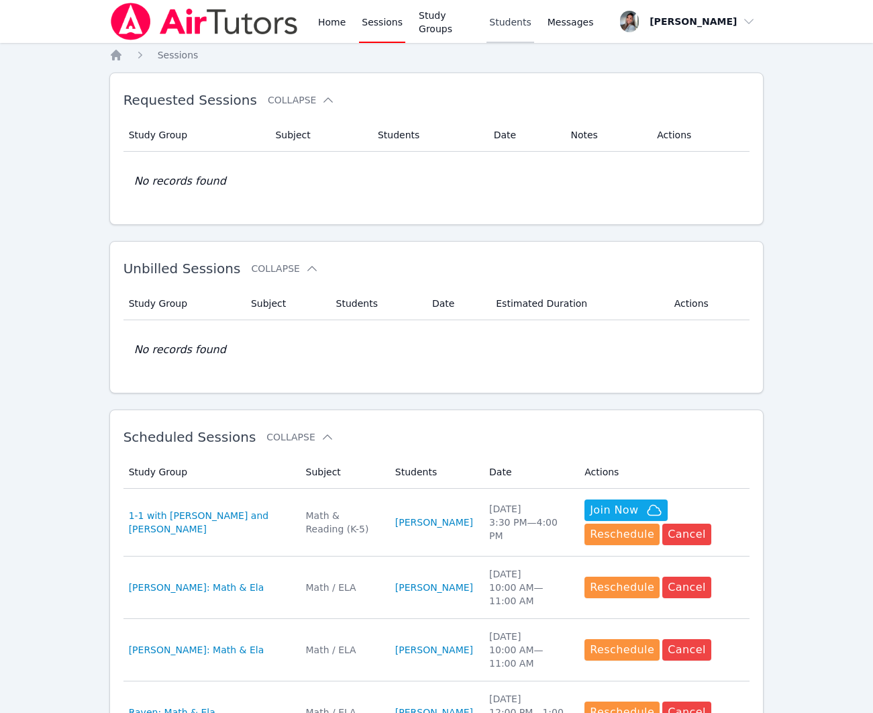
click at [515, 16] on link "Students" at bounding box center [509, 21] width 47 height 43
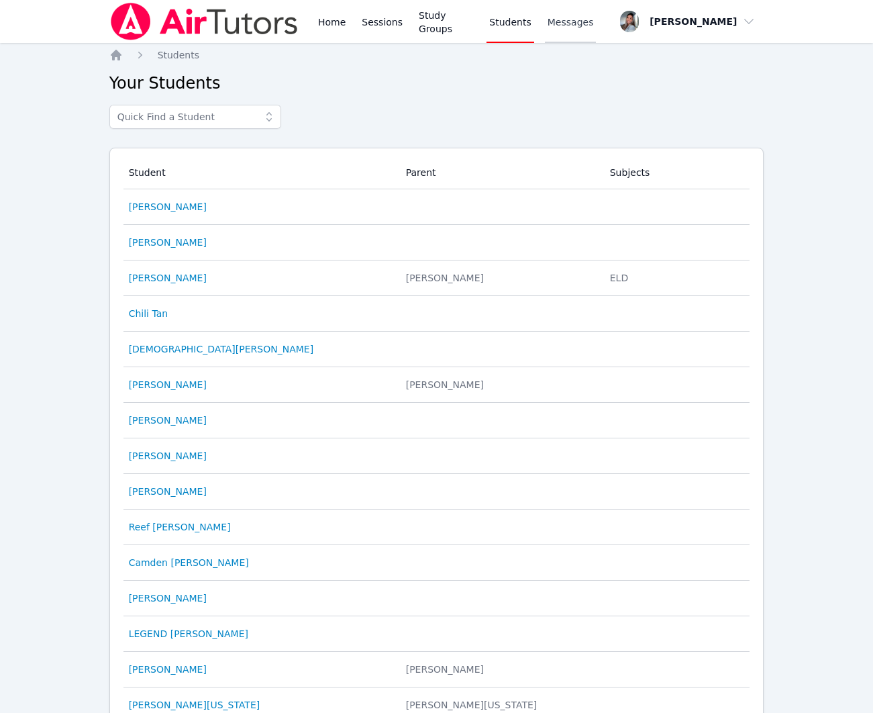
click at [571, 15] on span "Messages" at bounding box center [570, 21] width 46 height 13
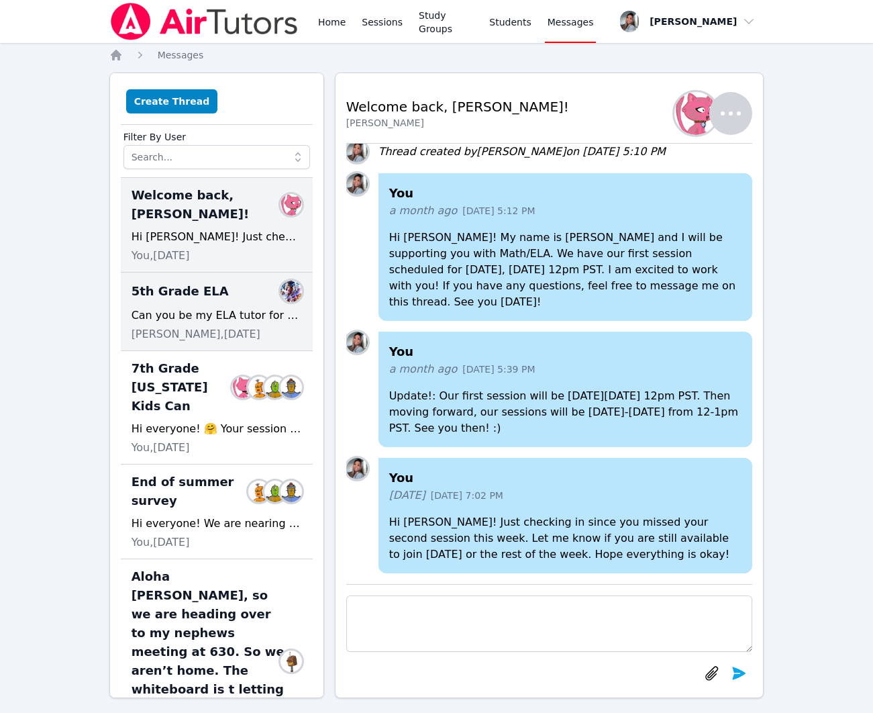
click at [238, 326] on span "[PERSON_NAME], [DATE]" at bounding box center [195, 334] width 129 height 16
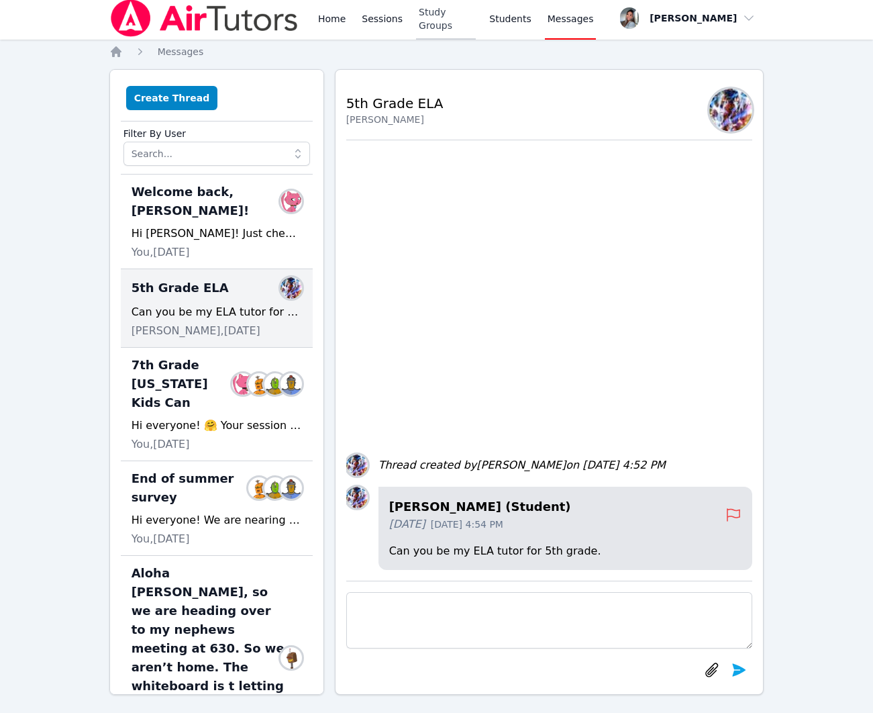
scroll to position [5, 0]
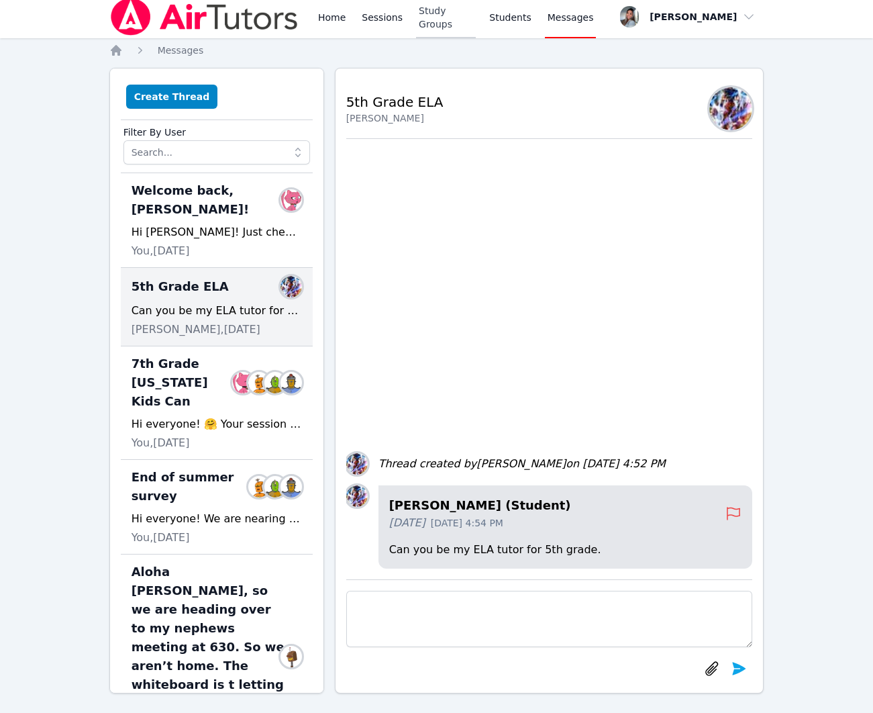
click at [430, 23] on link "Study Groups" at bounding box center [446, 16] width 60 height 43
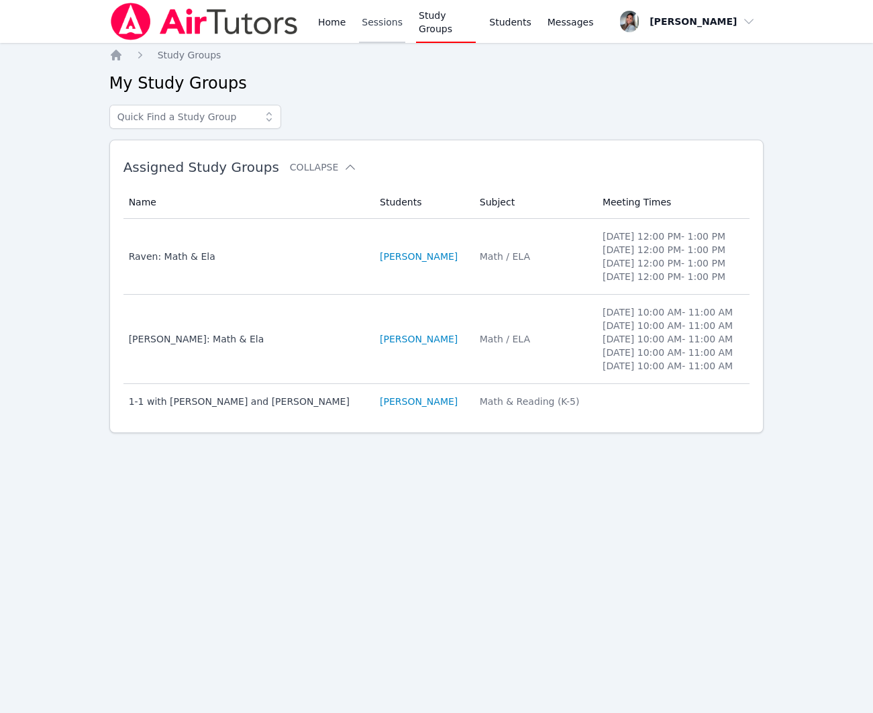
click at [359, 30] on link "Sessions" at bounding box center [382, 21] width 46 height 43
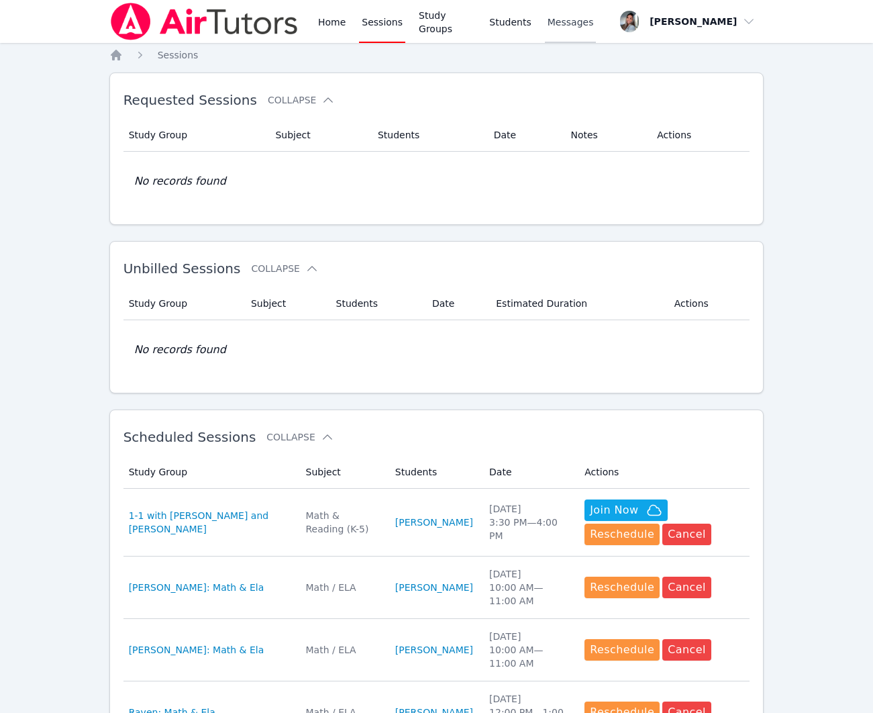
click at [571, 21] on span "Messages" at bounding box center [570, 21] width 46 height 13
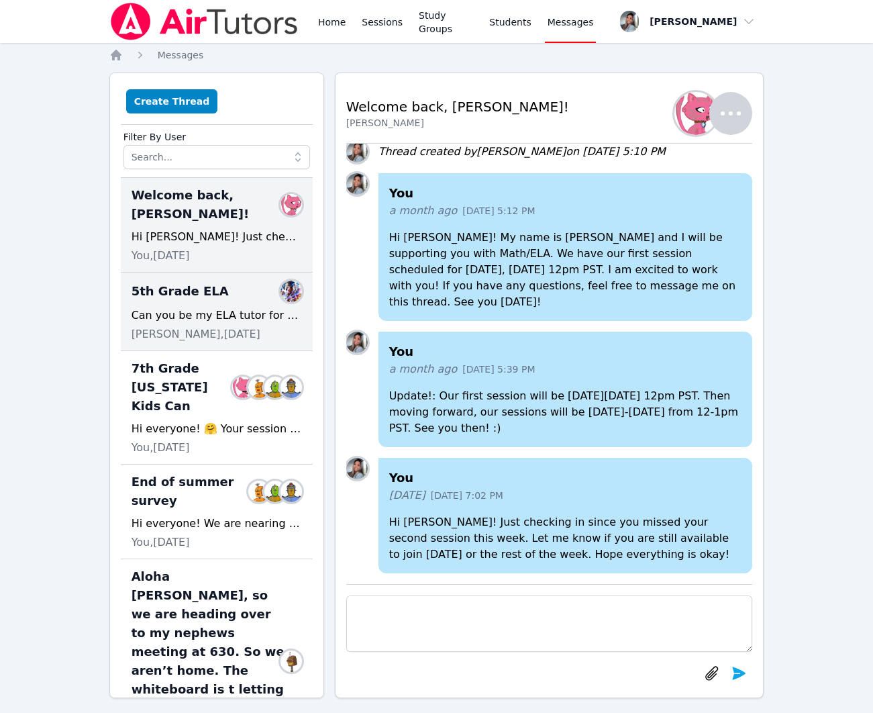
click at [205, 272] on div "5th Grade ELA Members Can you be my ELA tutor for 5th grade. [PERSON_NAME], [DA…" at bounding box center [217, 311] width 192 height 78
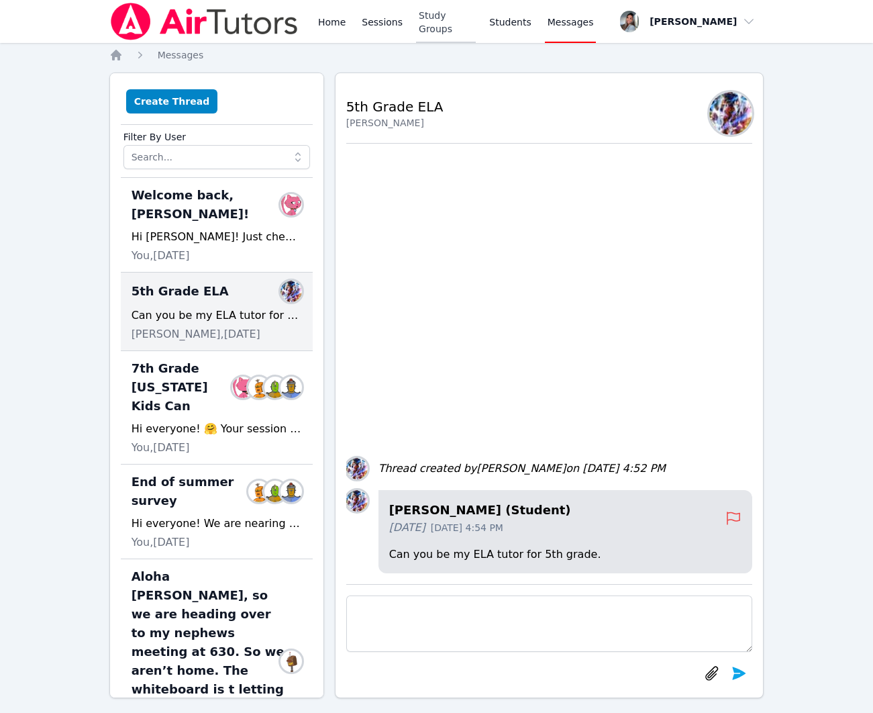
click at [453, 14] on link "Study Groups" at bounding box center [446, 21] width 60 height 43
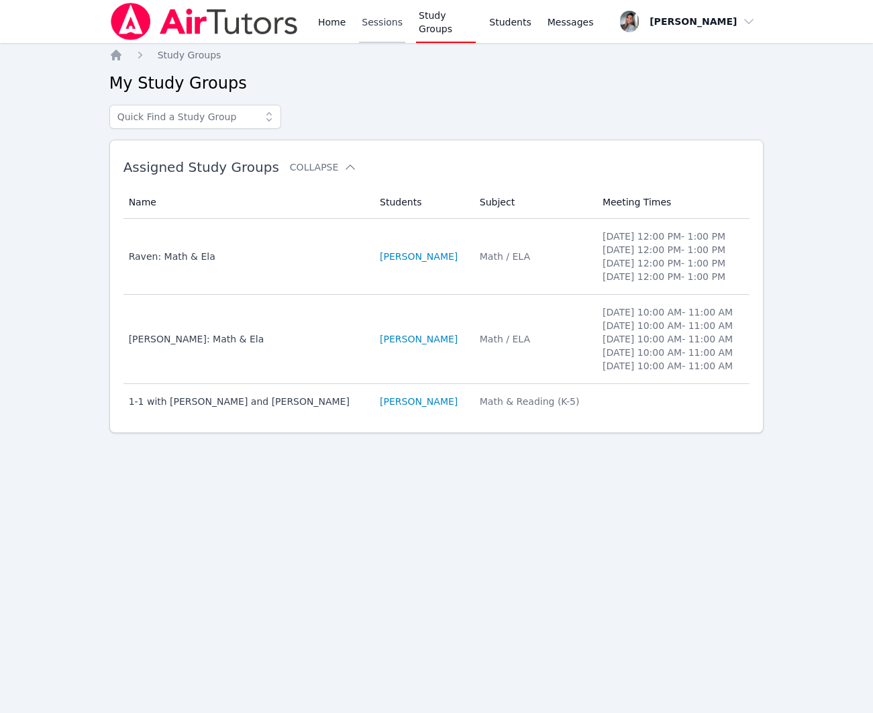
click at [370, 25] on link "Sessions" at bounding box center [382, 21] width 46 height 43
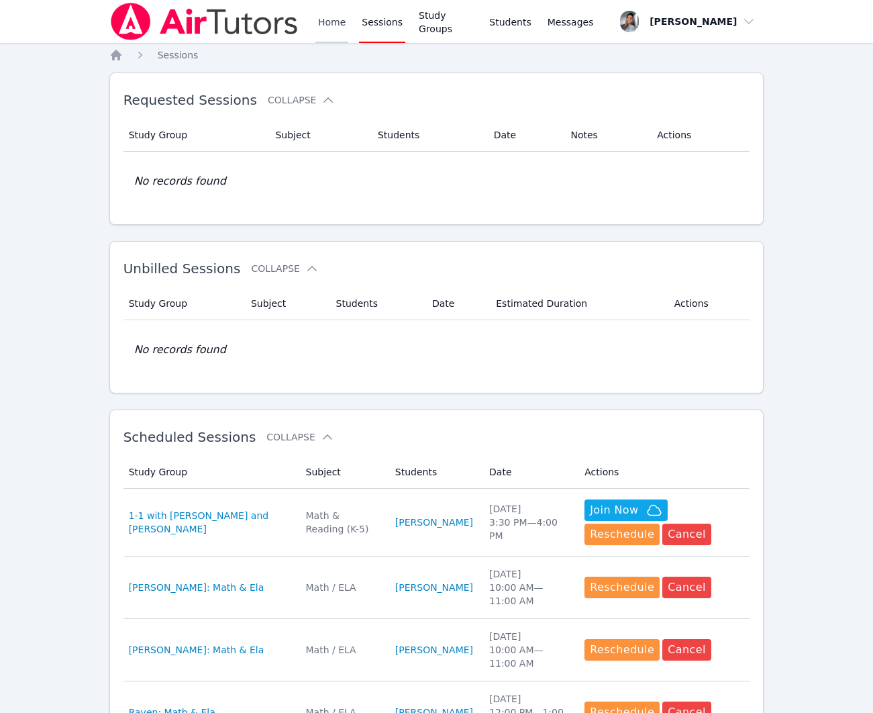
click at [329, 18] on link "Home" at bounding box center [331, 21] width 33 height 43
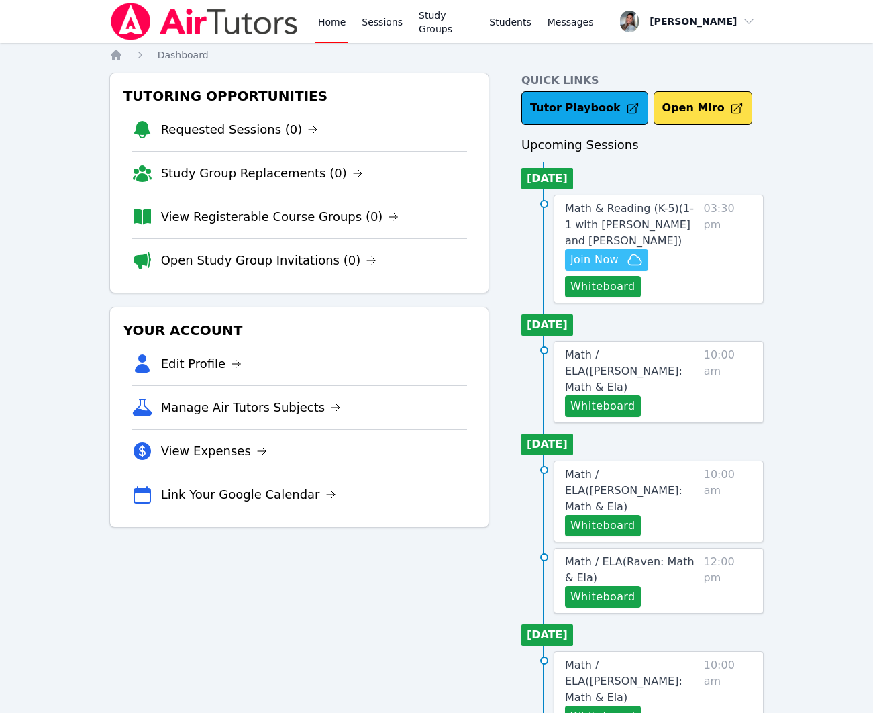
click at [618, 268] on span "Join Now" at bounding box center [606, 260] width 72 height 16
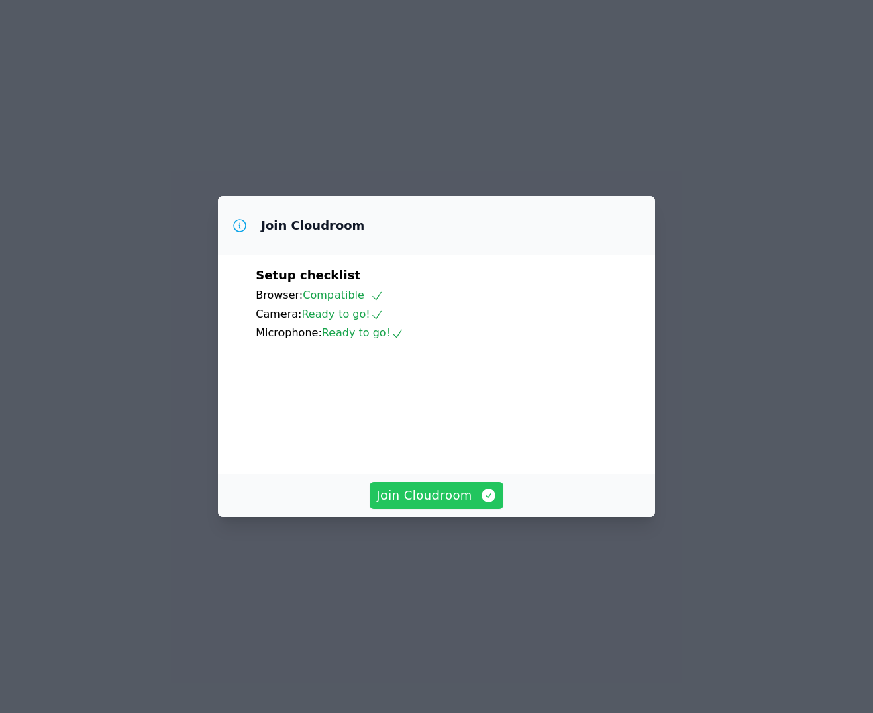
click at [427, 505] on span "Join Cloudroom" at bounding box center [436, 495] width 120 height 19
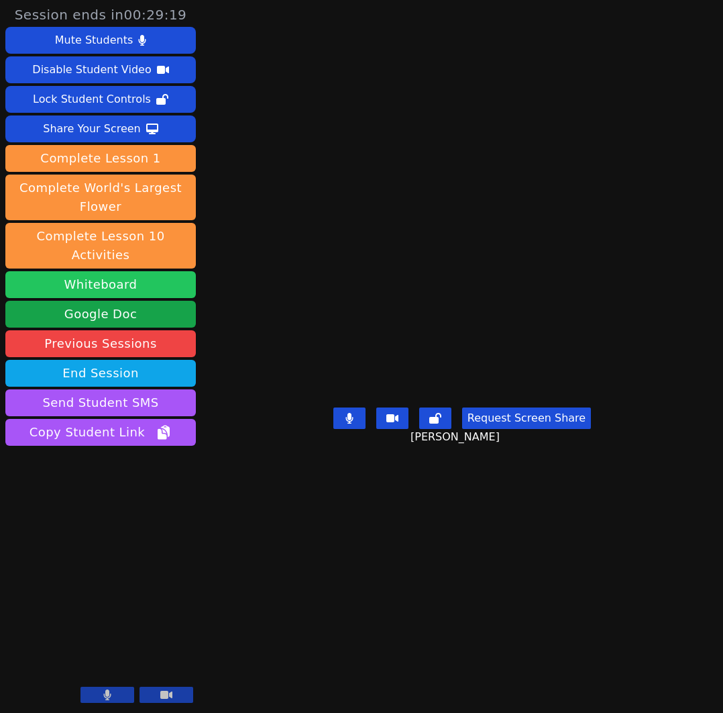
click at [115, 271] on button "Whiteboard" at bounding box center [100, 284] width 191 height 27
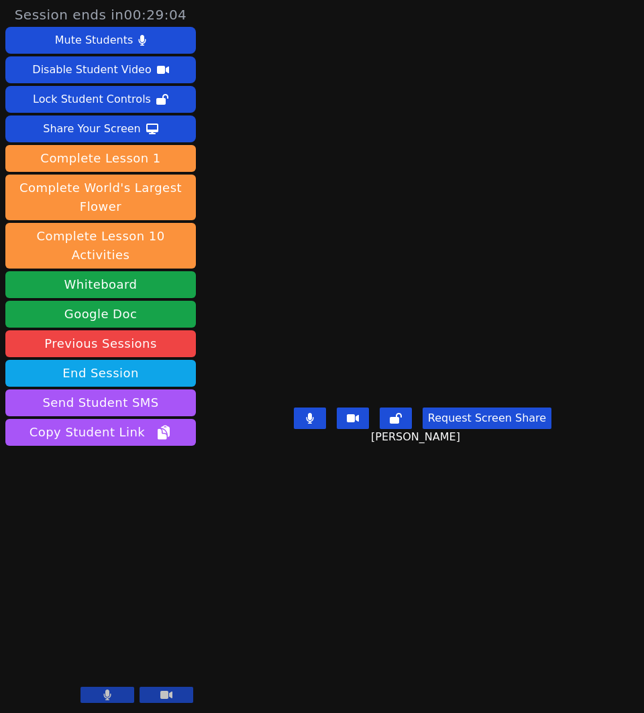
click at [476, 108] on main "[PERSON_NAME] Request Screen Share [PERSON_NAME]" at bounding box center [422, 356] width 319 height 713
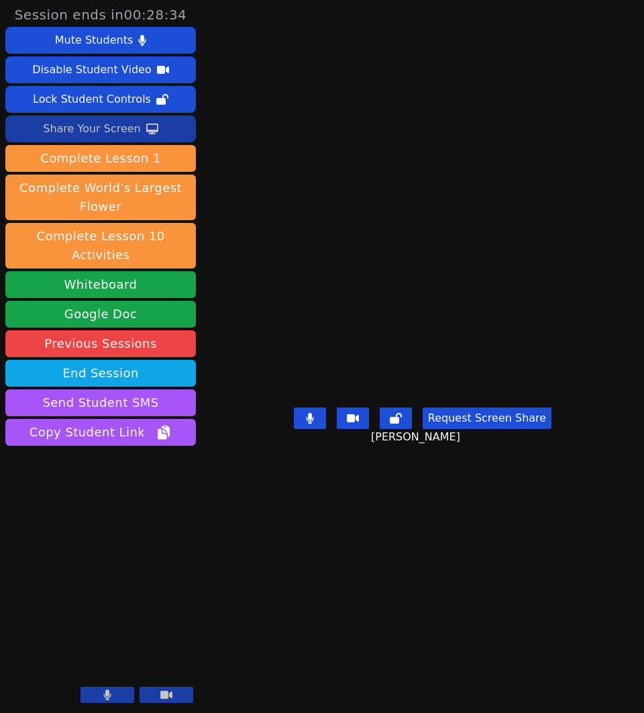
click at [101, 125] on div "Share Your Screen" at bounding box center [92, 128] width 98 height 21
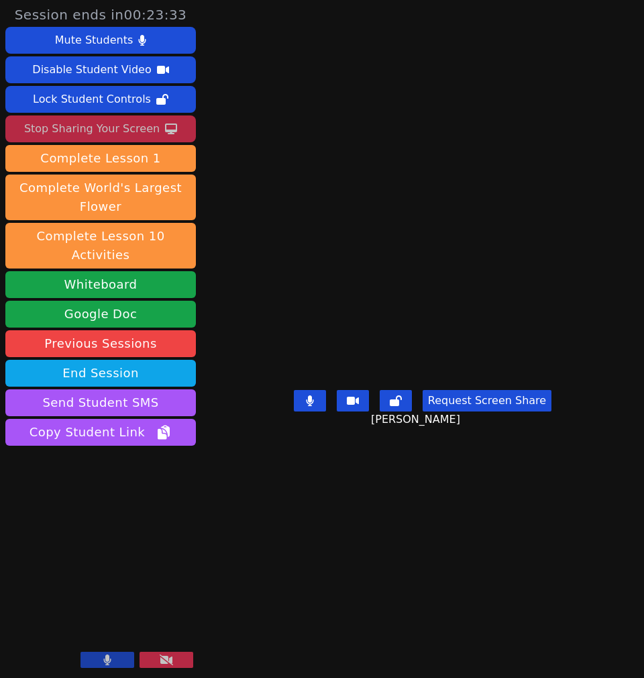
click at [311, 411] on button at bounding box center [310, 400] width 32 height 21
click at [313, 406] on icon at bounding box center [309, 400] width 13 height 11
click at [301, 411] on button at bounding box center [310, 400] width 32 height 21
click at [314, 406] on icon at bounding box center [309, 400] width 13 height 11
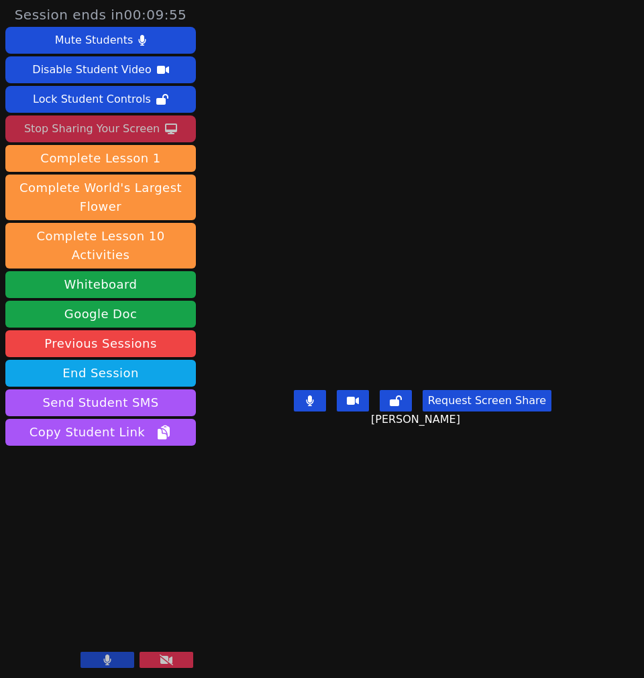
click at [425, 498] on main "Matias Cardenas Pimentel Request Screen Share Matias Cardenas Pimentel" at bounding box center [422, 339] width 319 height 678
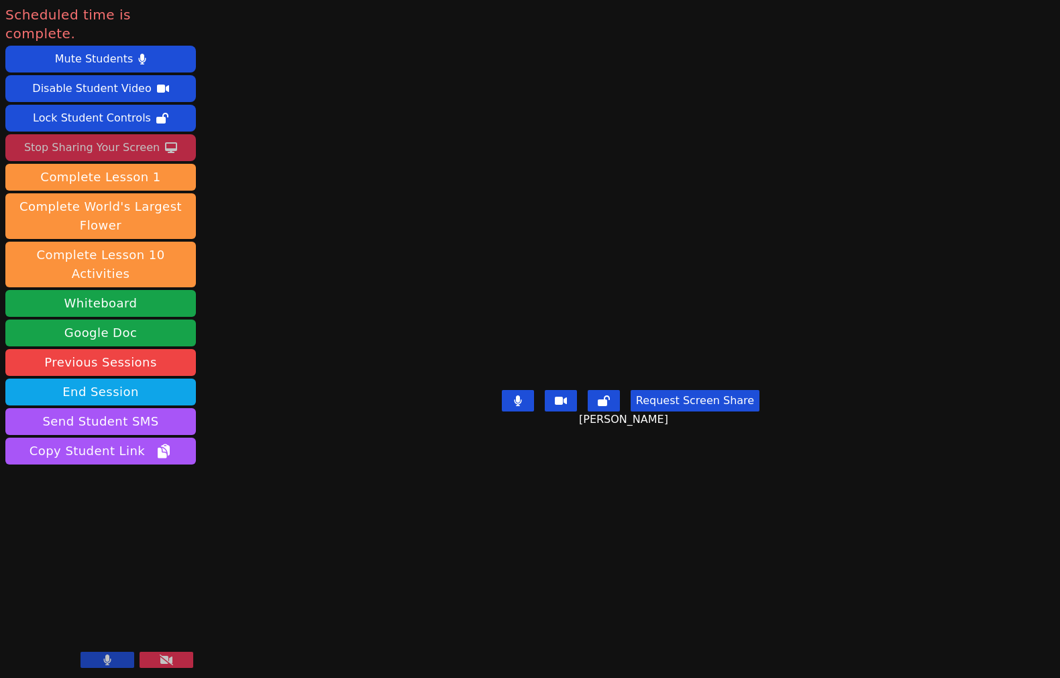
click at [154, 134] on button "Stop Sharing Your Screen" at bounding box center [100, 147] width 191 height 27
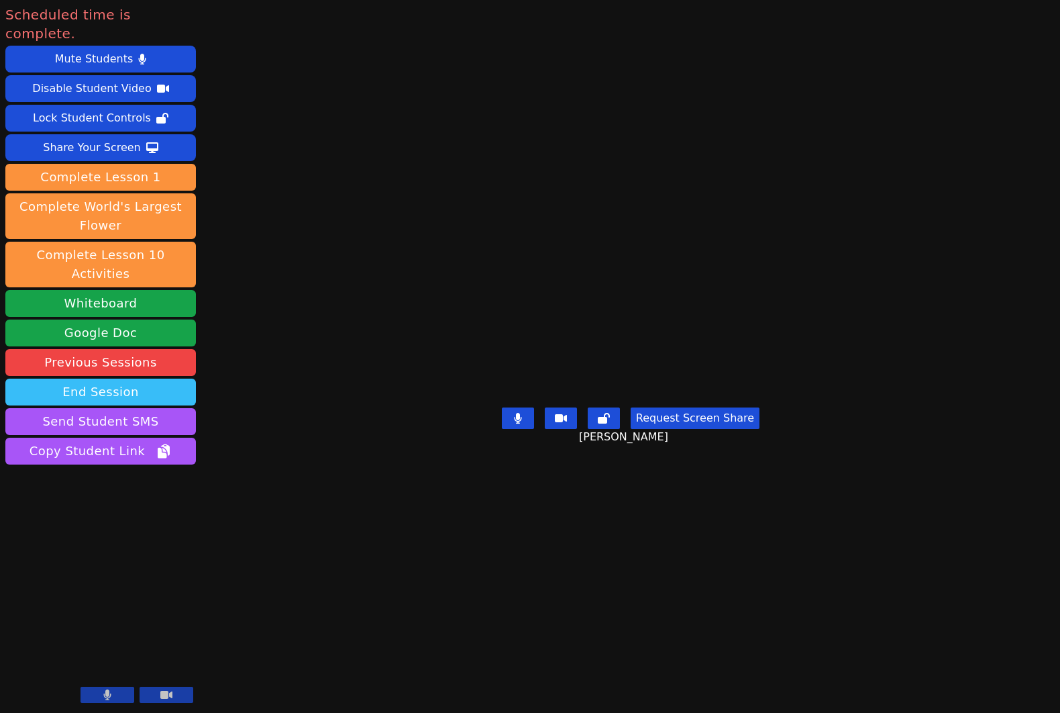
click at [85, 378] on button "End Session" at bounding box center [100, 391] width 191 height 27
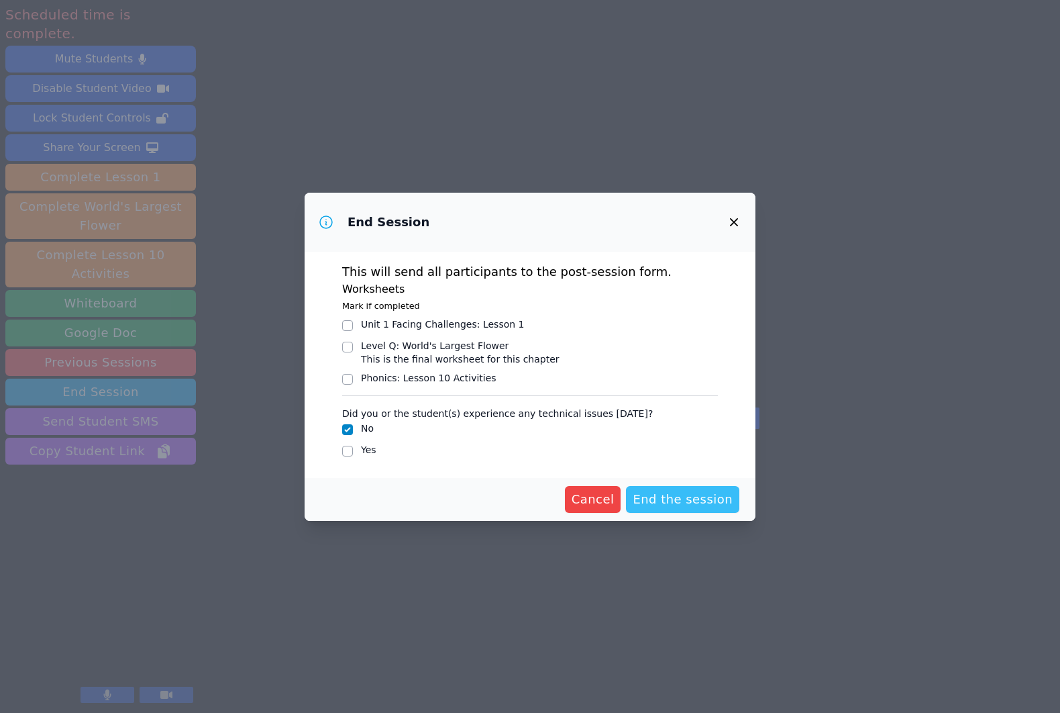
click at [710, 499] on span "End the session" at bounding box center [683, 499] width 100 height 19
